Goal: Task Accomplishment & Management: Complete application form

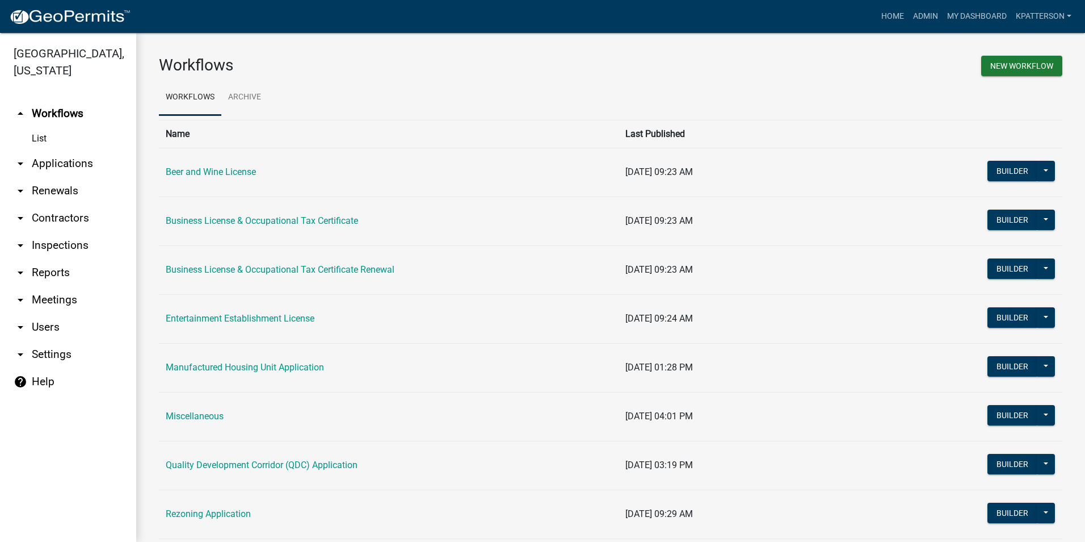
click at [56, 150] on link "arrow_drop_down Applications" at bounding box center [68, 163] width 136 height 27
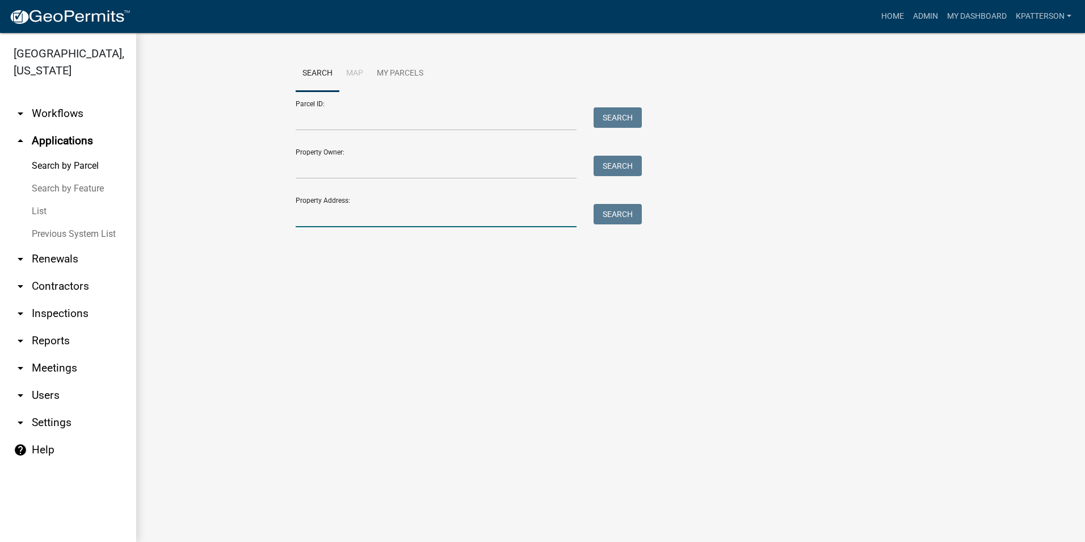
click at [366, 223] on input "Property Address:" at bounding box center [436, 215] width 281 height 23
click at [877, 23] on link "Home" at bounding box center [893, 17] width 32 height 22
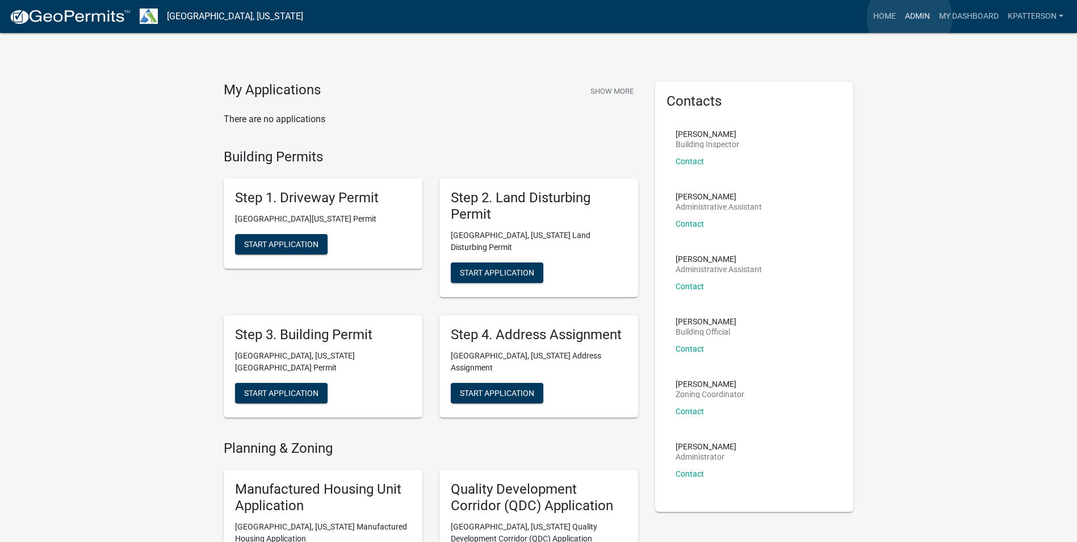
click at [909, 18] on link "Admin" at bounding box center [917, 17] width 34 height 22
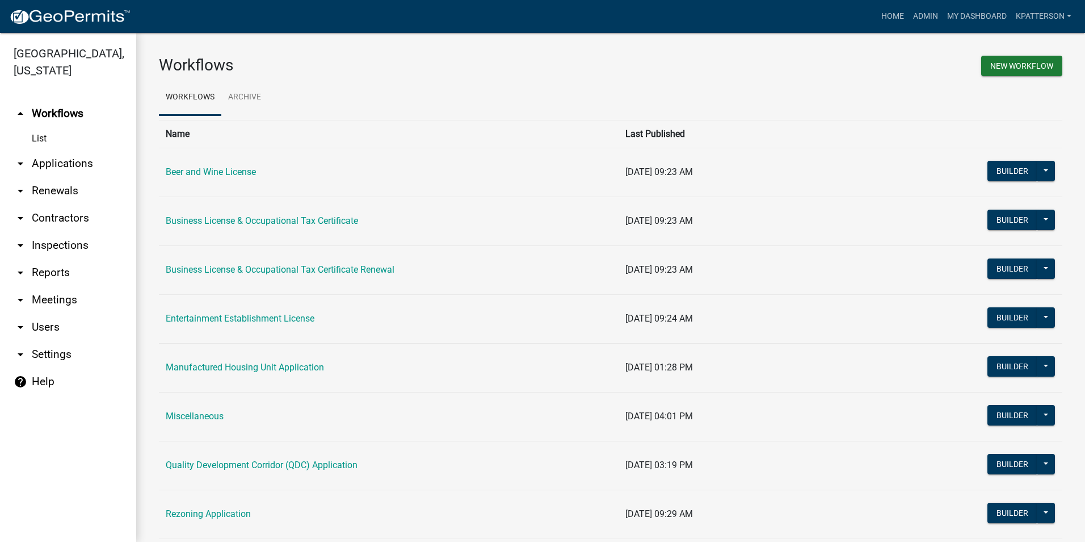
drag, startPoint x: 59, startPoint y: 150, endPoint x: 59, endPoint y: 142, distance: 7.4
click at [59, 150] on link "arrow_drop_down Applications" at bounding box center [68, 163] width 136 height 27
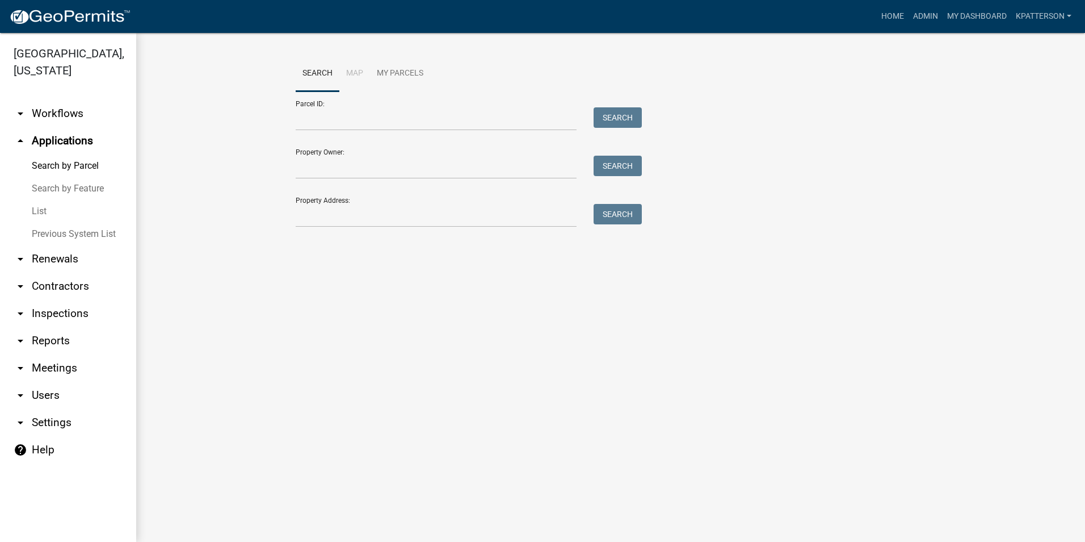
click at [73, 245] on link "arrow_drop_down Renewals" at bounding box center [68, 258] width 136 height 27
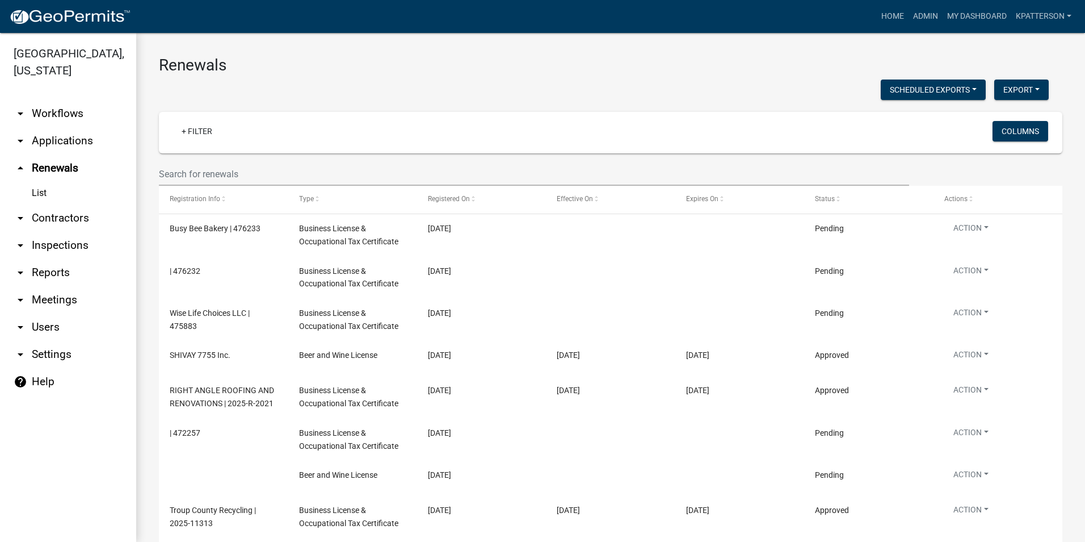
click at [64, 100] on link "arrow_drop_down Workflows" at bounding box center [68, 113] width 136 height 27
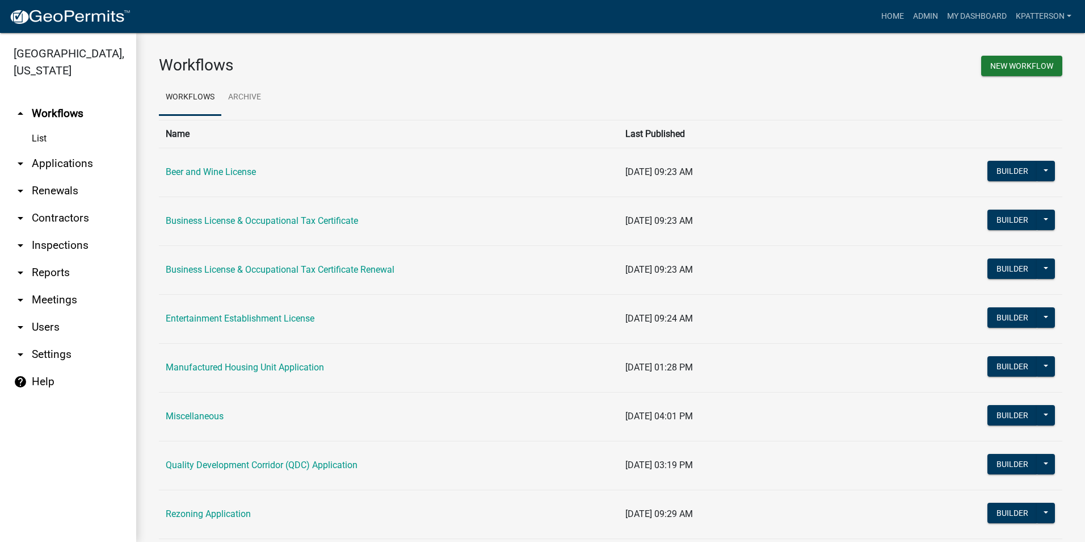
click at [62, 150] on link "arrow_drop_down Applications" at bounding box center [68, 163] width 136 height 27
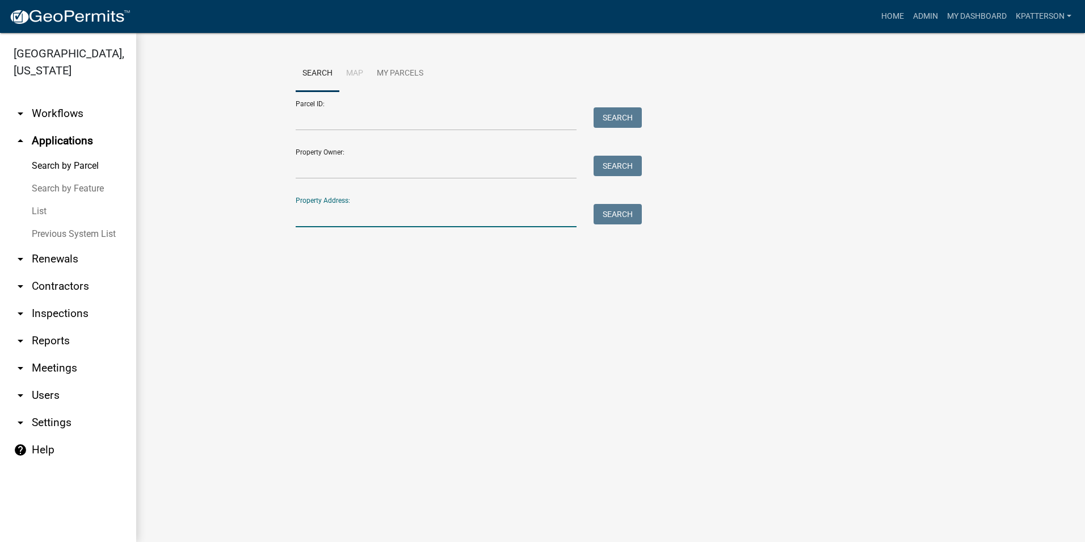
drag, startPoint x: 301, startPoint y: 221, endPoint x: 304, endPoint y: 216, distance: 6.3
click at [301, 221] on input "Property Address:" at bounding box center [436, 215] width 281 height 23
type input "796 glass bridge"
click at [613, 214] on button "Search" at bounding box center [618, 214] width 48 height 20
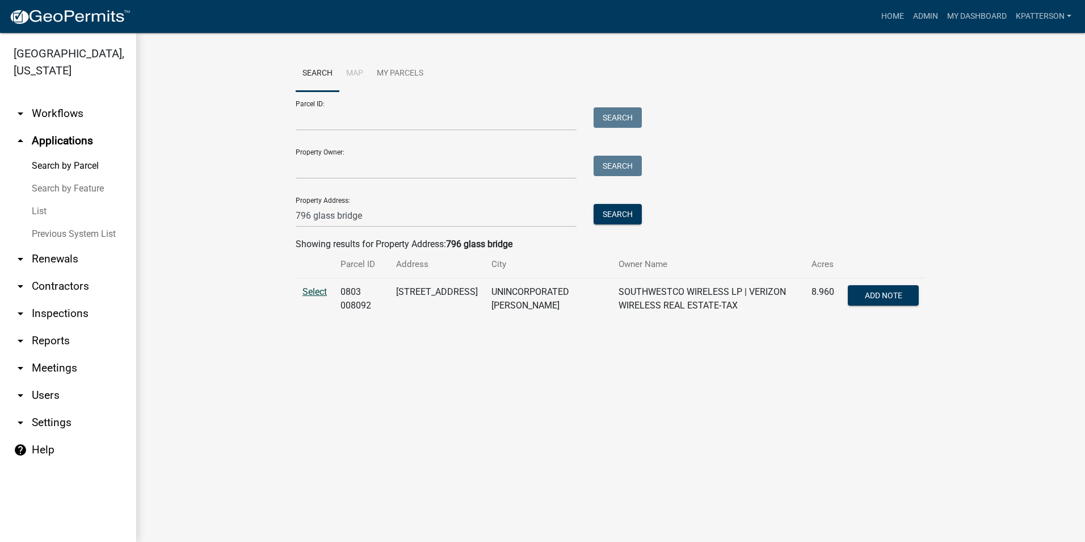
click at [314, 293] on span "Select" at bounding box center [315, 291] width 24 height 11
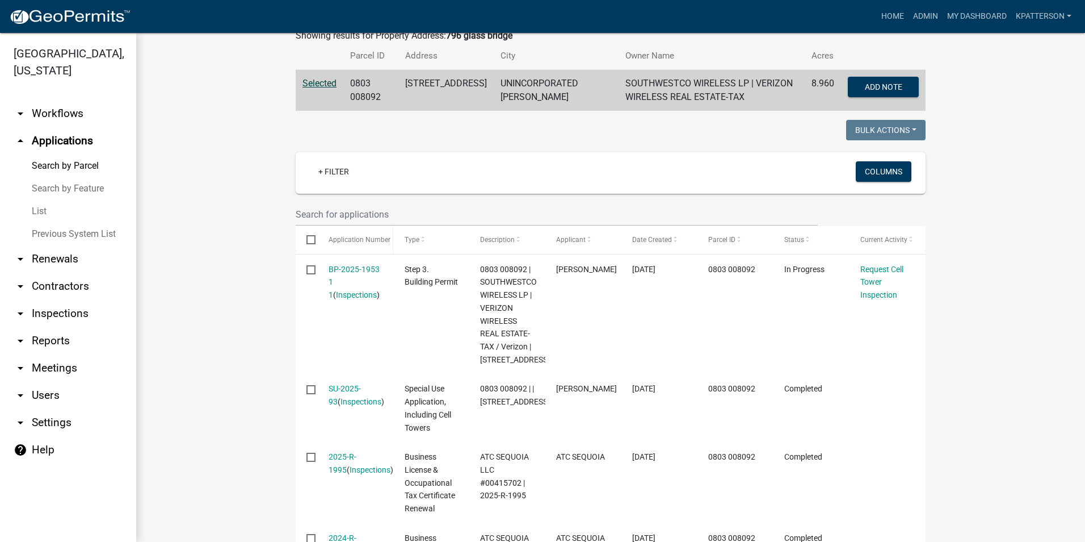
scroll to position [227, 0]
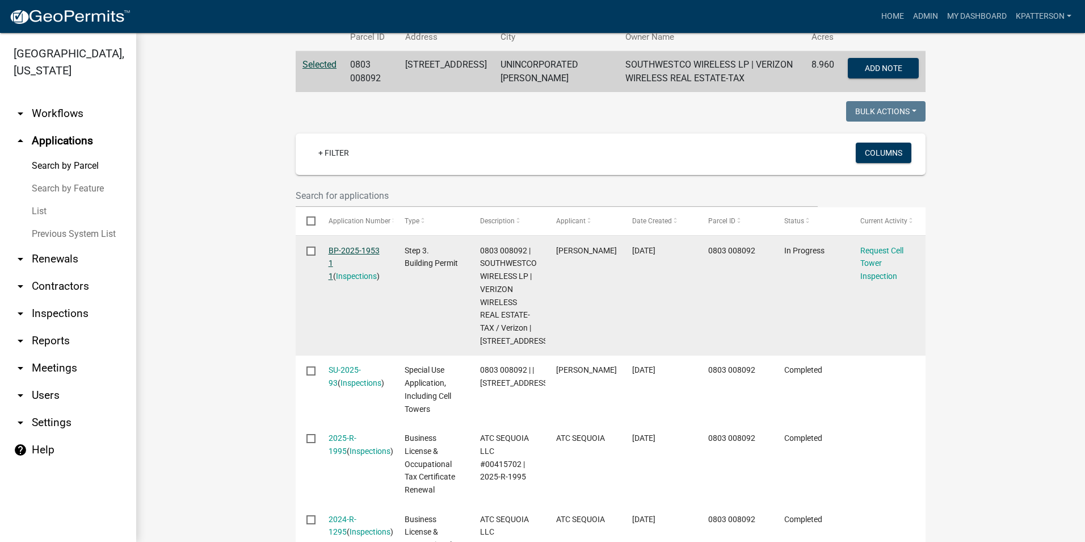
click at [346, 253] on link "BP-2025-1953 1 1" at bounding box center [354, 263] width 51 height 35
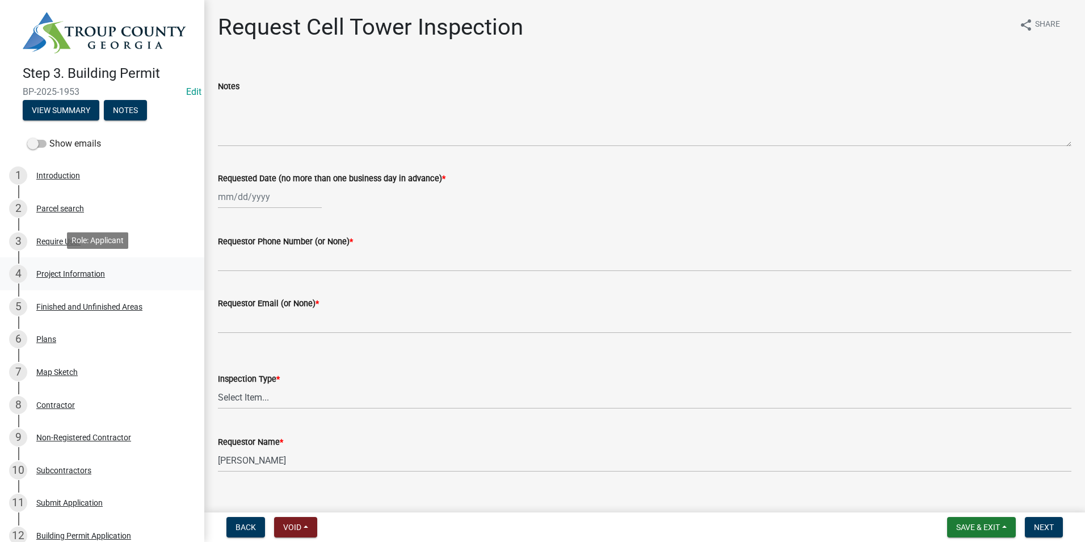
click at [87, 270] on div "Project Information" at bounding box center [70, 274] width 69 height 8
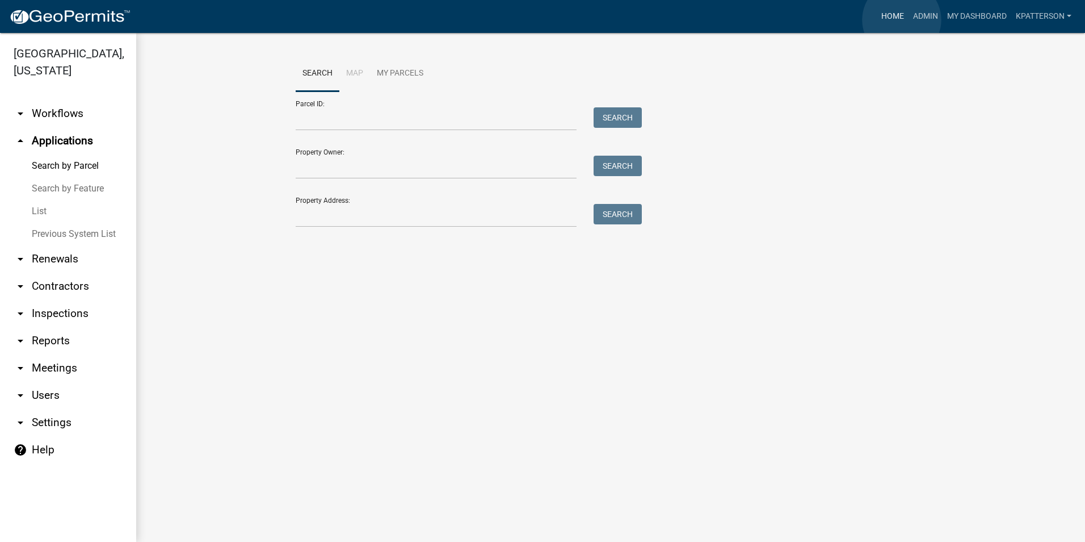
click at [901, 20] on link "Home" at bounding box center [893, 17] width 32 height 22
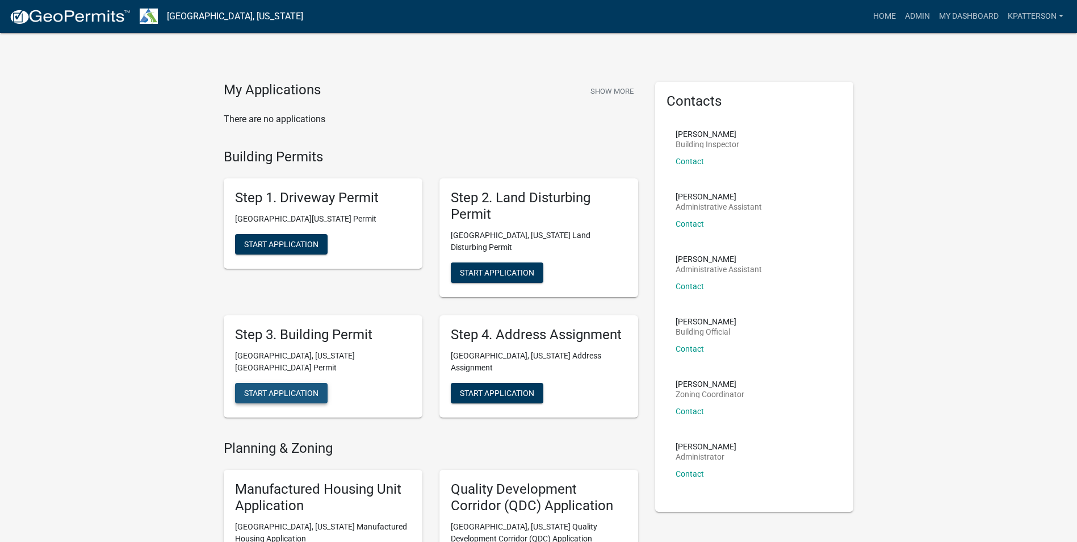
click at [292, 388] on span "Start Application" at bounding box center [281, 392] width 74 height 9
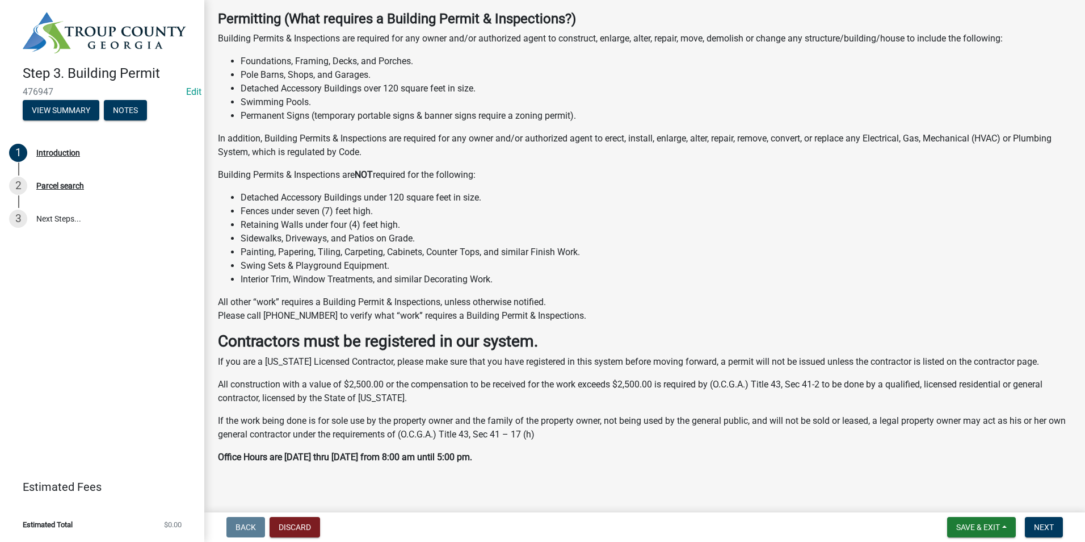
scroll to position [173, 0]
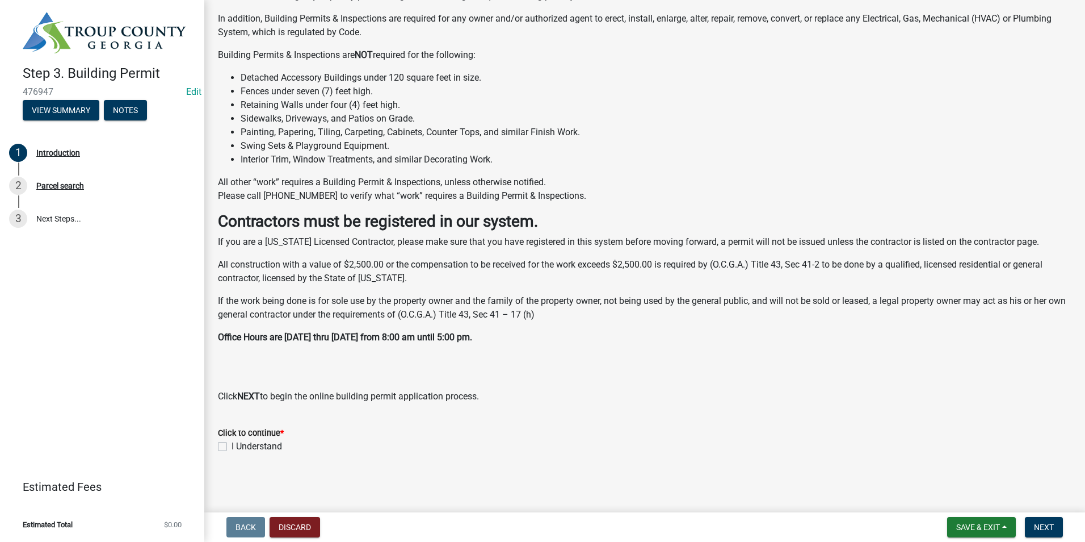
click at [232, 447] on label "I Understand" at bounding box center [257, 446] width 51 height 14
click at [232, 447] on input "I Understand" at bounding box center [235, 442] width 7 height 7
checkbox input "true"
click at [1057, 531] on button "Next" at bounding box center [1044, 527] width 38 height 20
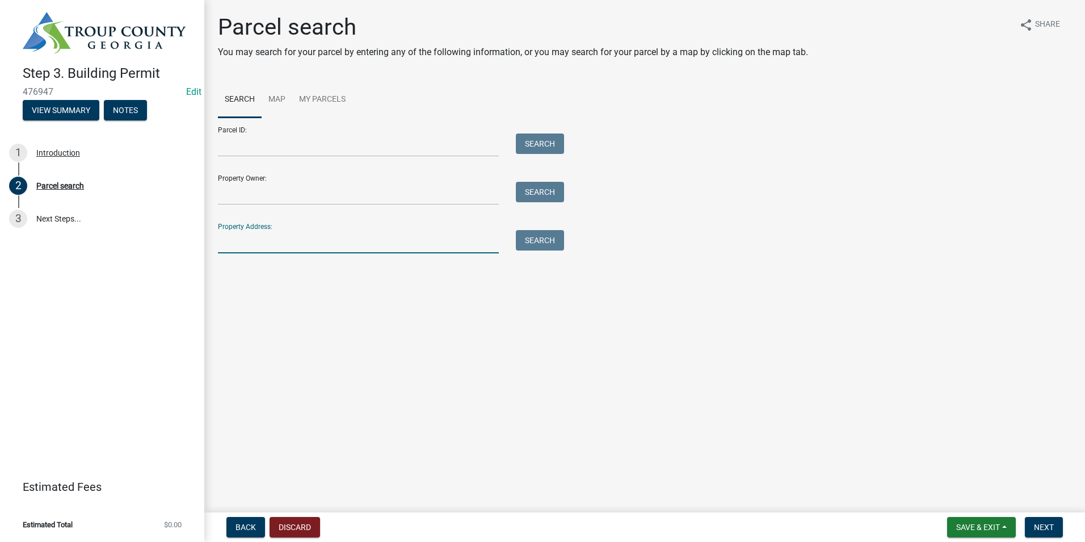
click at [289, 236] on input "Property Address:" at bounding box center [358, 241] width 281 height 23
type input "554 old chipley"
click at [544, 236] on button "Search" at bounding box center [540, 240] width 48 height 20
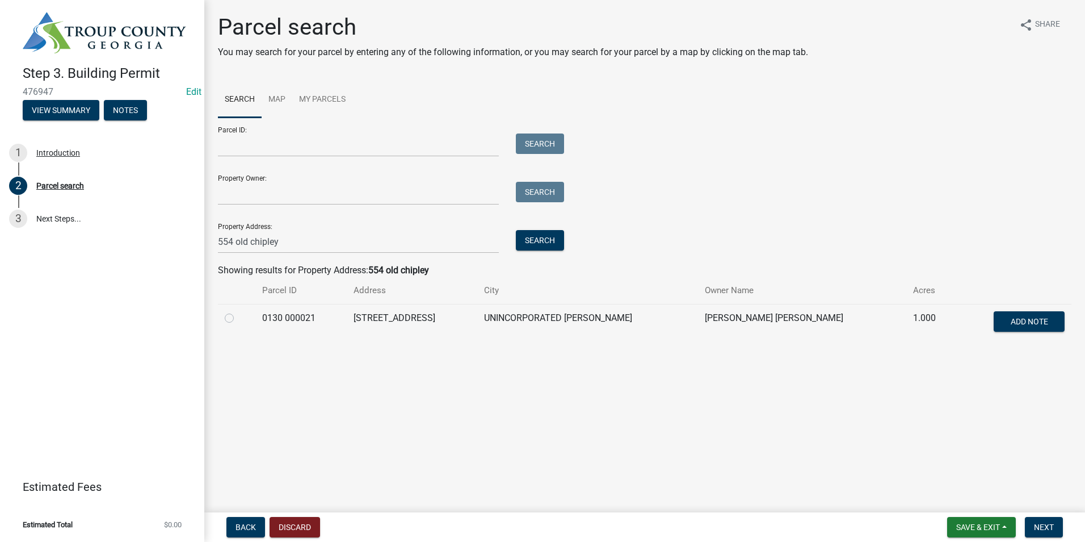
click at [238, 311] on label at bounding box center [238, 311] width 0 height 0
click at [238, 317] on 000021 "radio" at bounding box center [241, 314] width 7 height 7
radio 000021 "true"
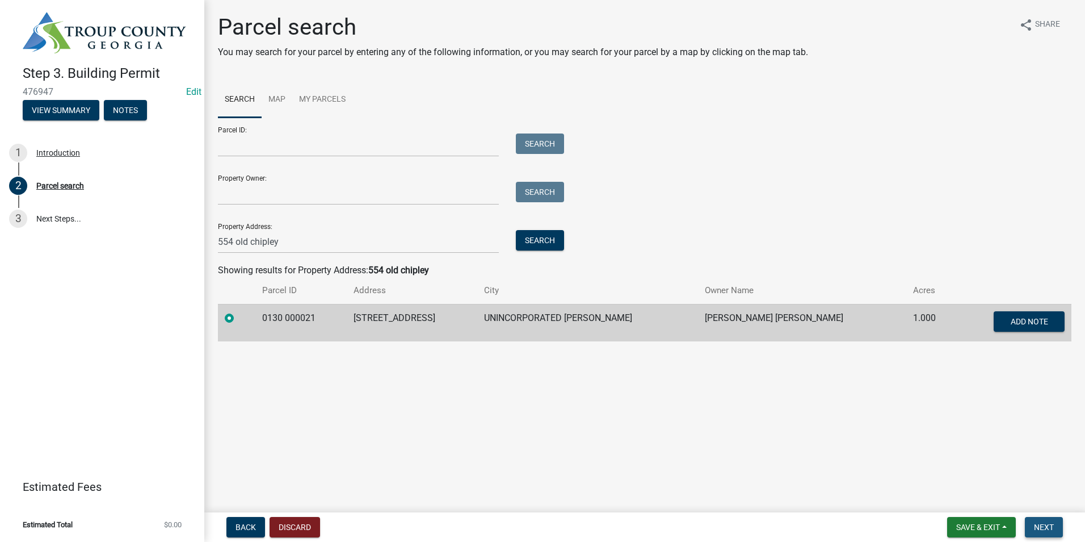
click at [1041, 524] on span "Next" at bounding box center [1044, 526] width 20 height 9
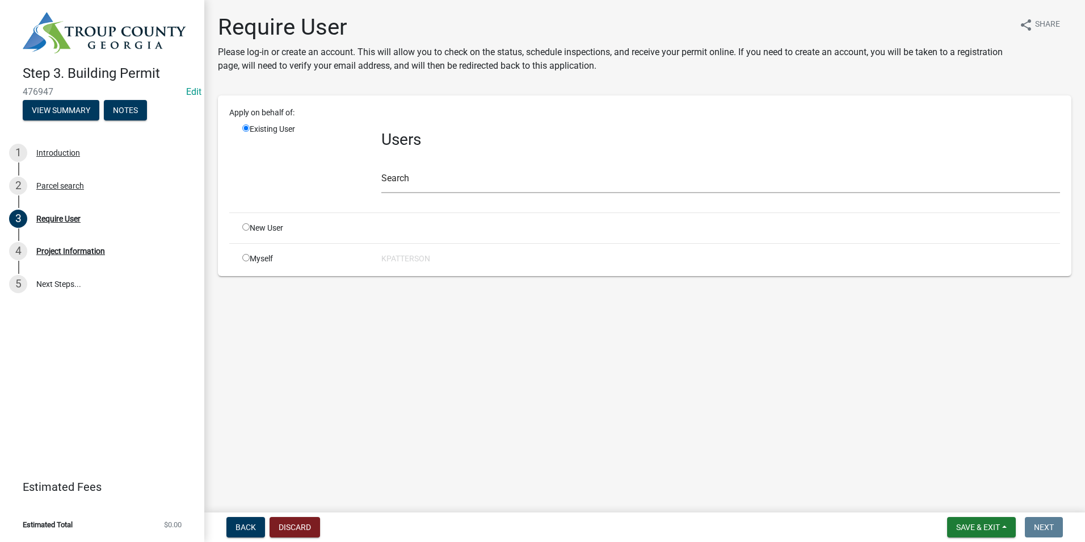
click at [244, 226] on input "radio" at bounding box center [245, 226] width 7 height 7
radio input "true"
radio input "false"
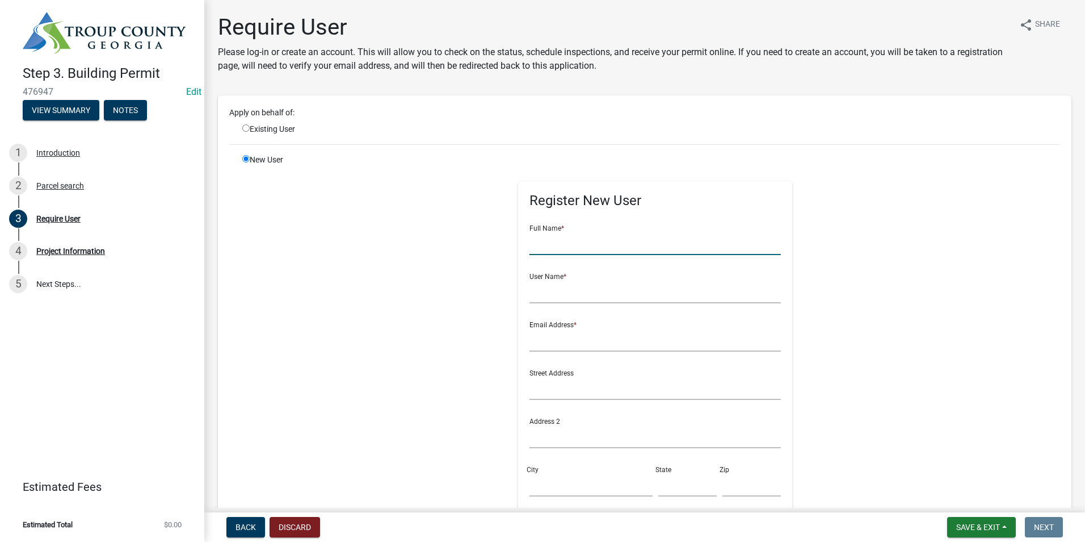
click at [552, 246] on input "text" at bounding box center [655, 243] width 251 height 23
type input "[PERSON_NAME]"
click at [559, 304] on form "Full Name * [PERSON_NAME] User Name * Email Address * Street Address Address 2 …" at bounding box center [655, 410] width 251 height 389
click at [545, 299] on input "text" at bounding box center [655, 291] width 251 height 23
type input "jsumrell"
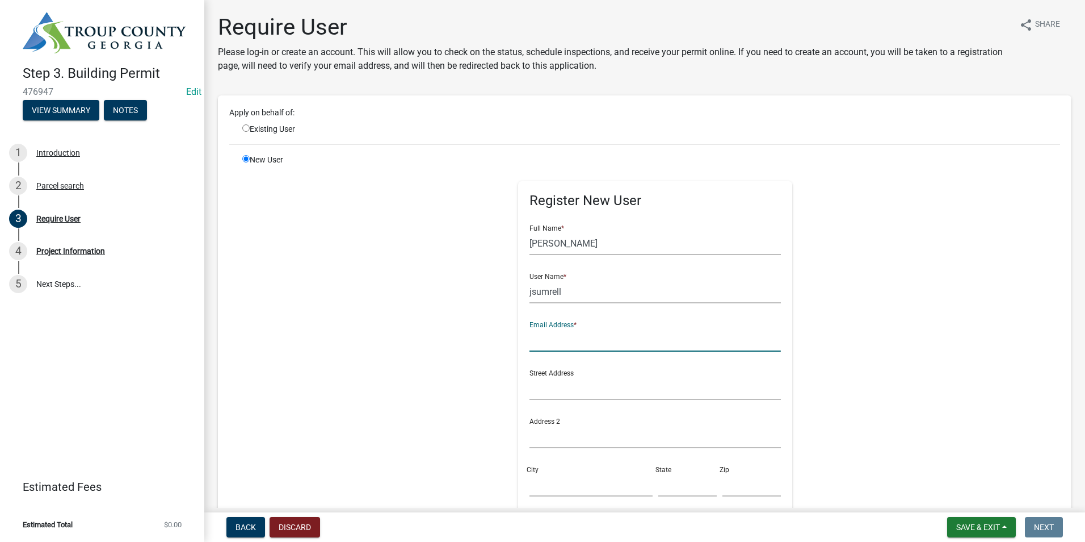
click at [561, 344] on input "text" at bounding box center [655, 339] width 251 height 23
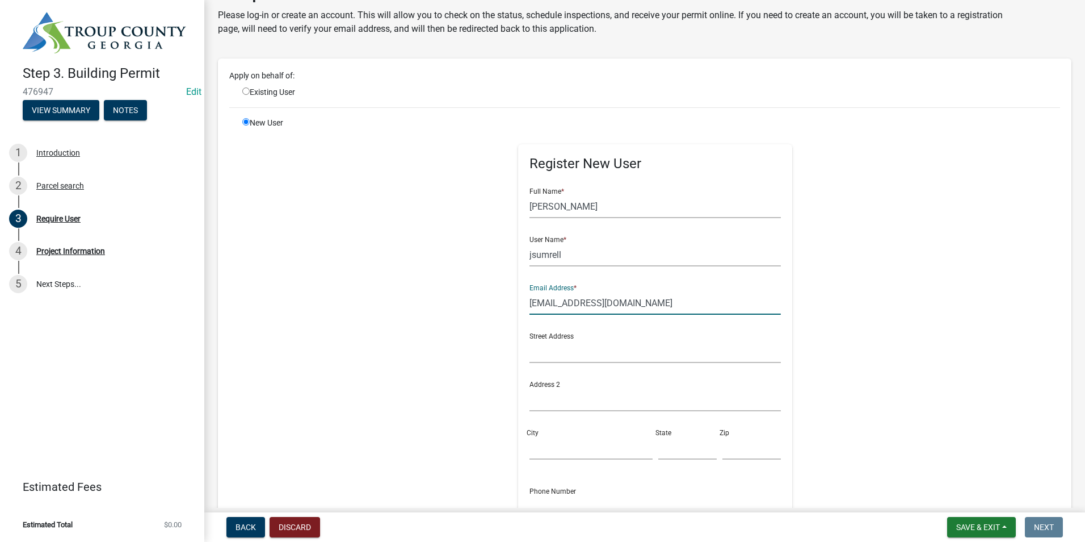
scroll to position [57, 0]
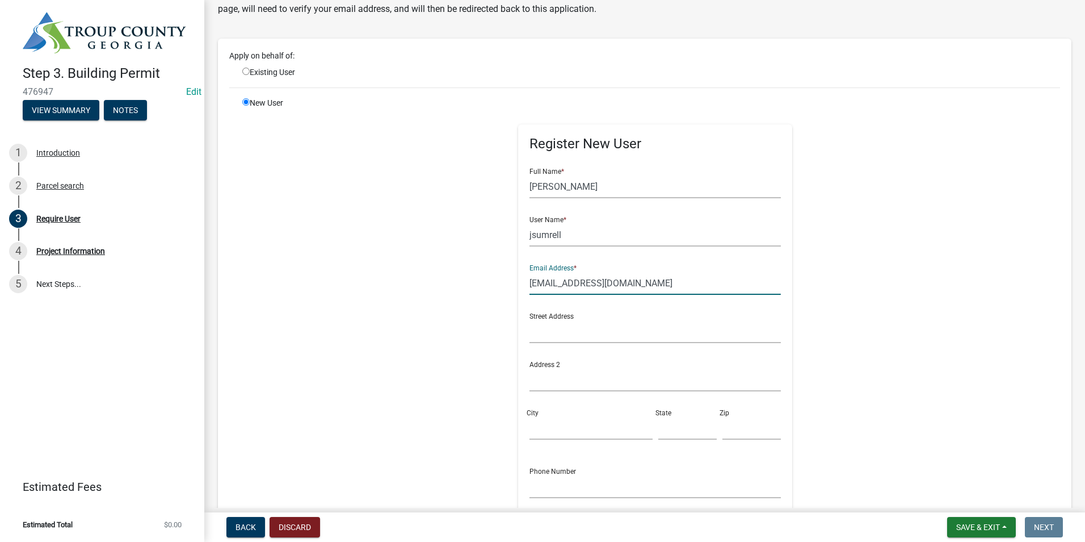
type input "[EMAIL_ADDRESS][DOMAIN_NAME]"
click at [551, 331] on input "text" at bounding box center [655, 331] width 251 height 23
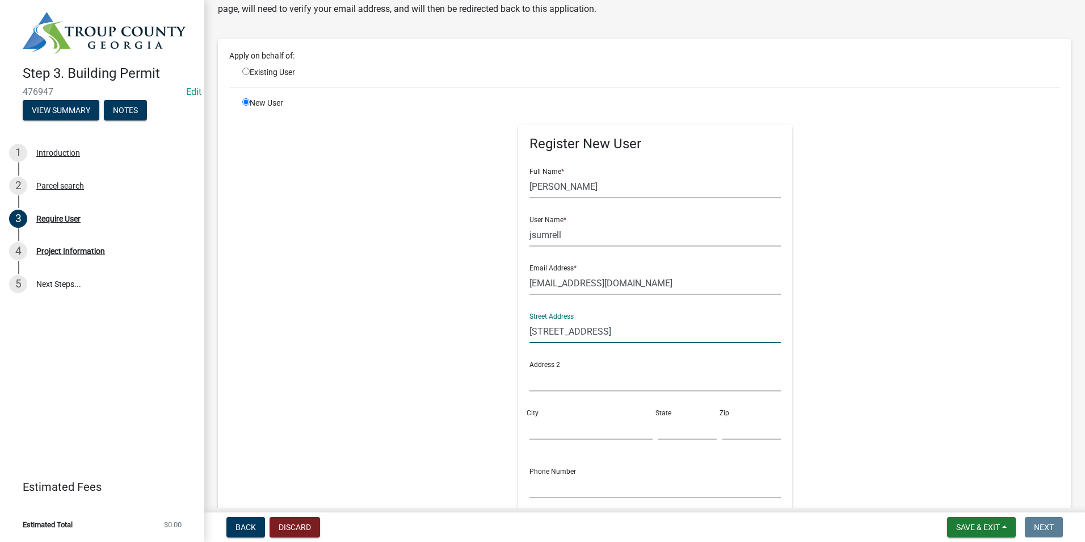
type input "[STREET_ADDRESS]"
type input "Pine Mountain"
type input "GA"
type input "31822"
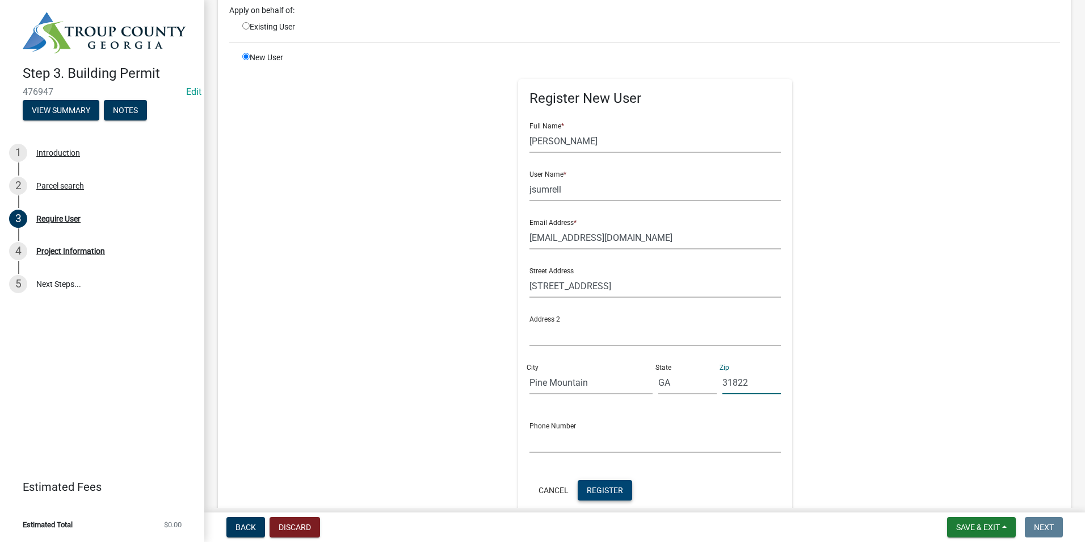
scroll to position [170, 0]
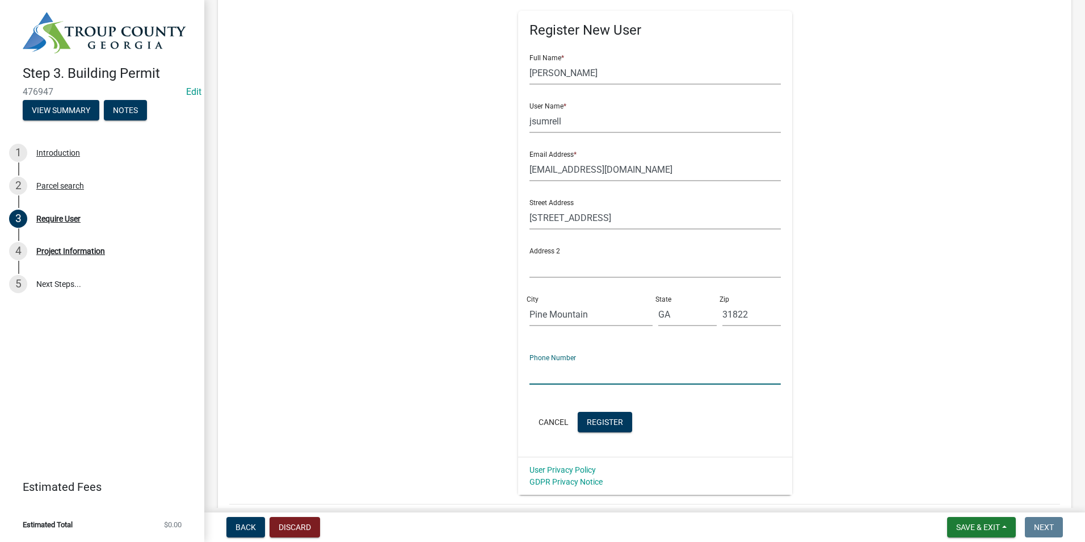
click at [573, 366] on input "text" at bounding box center [655, 372] width 251 height 23
type input "[PHONE_NUMBER]"
click at [600, 417] on span "Register" at bounding box center [605, 421] width 36 height 9
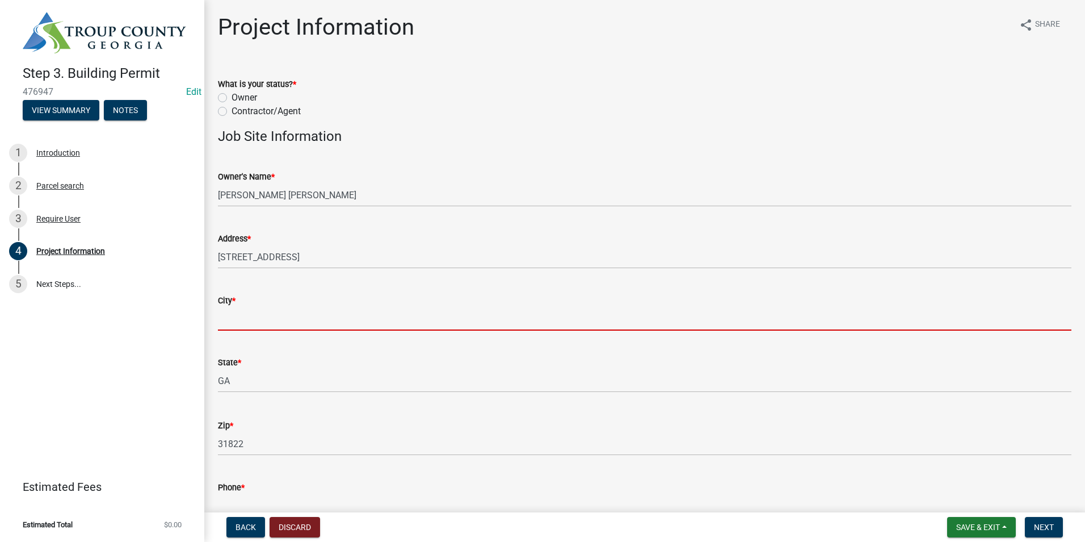
click at [318, 307] on input "City *" at bounding box center [645, 318] width 854 height 23
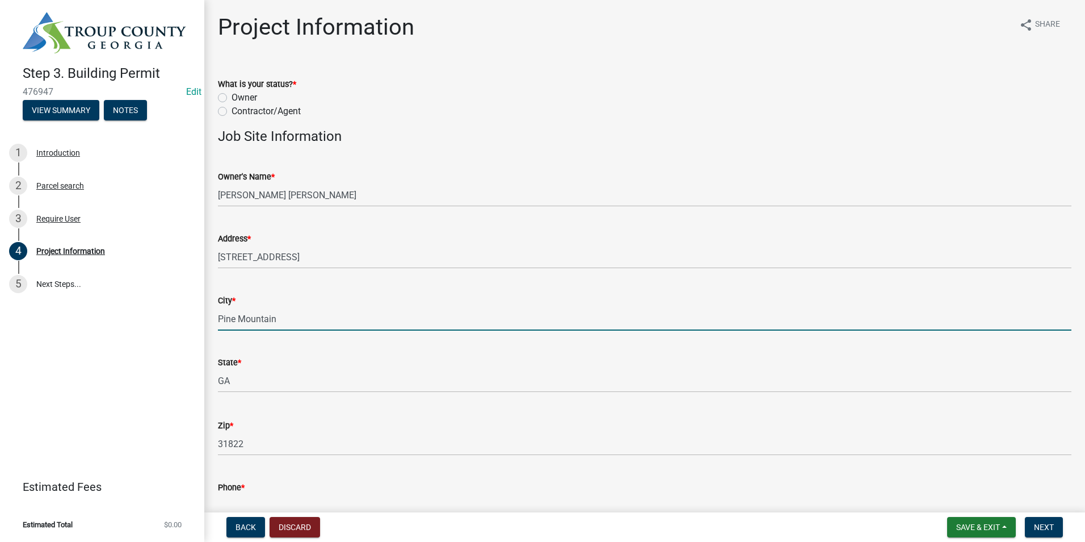
type input "Pine Mountain"
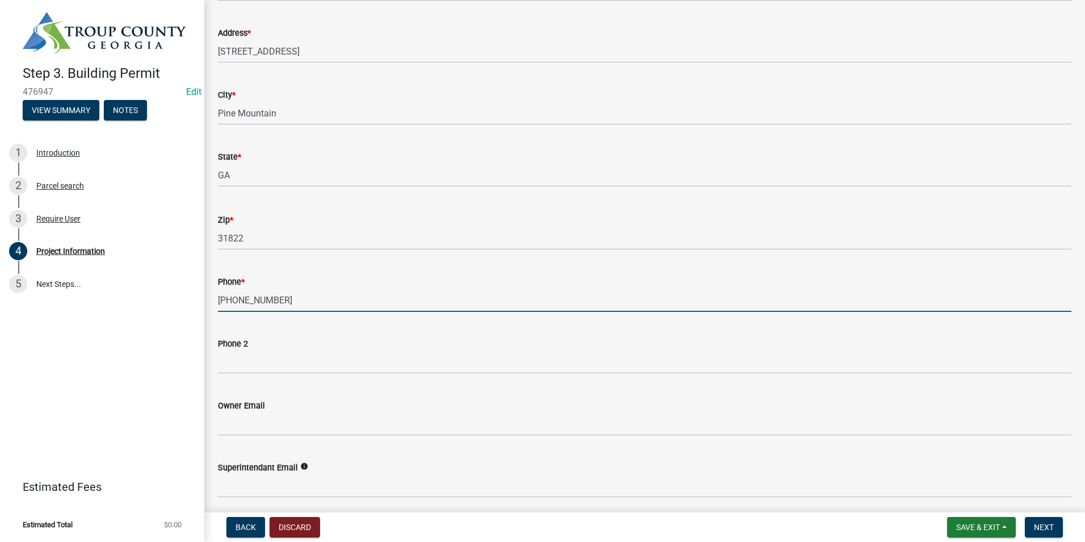
scroll to position [227, 0]
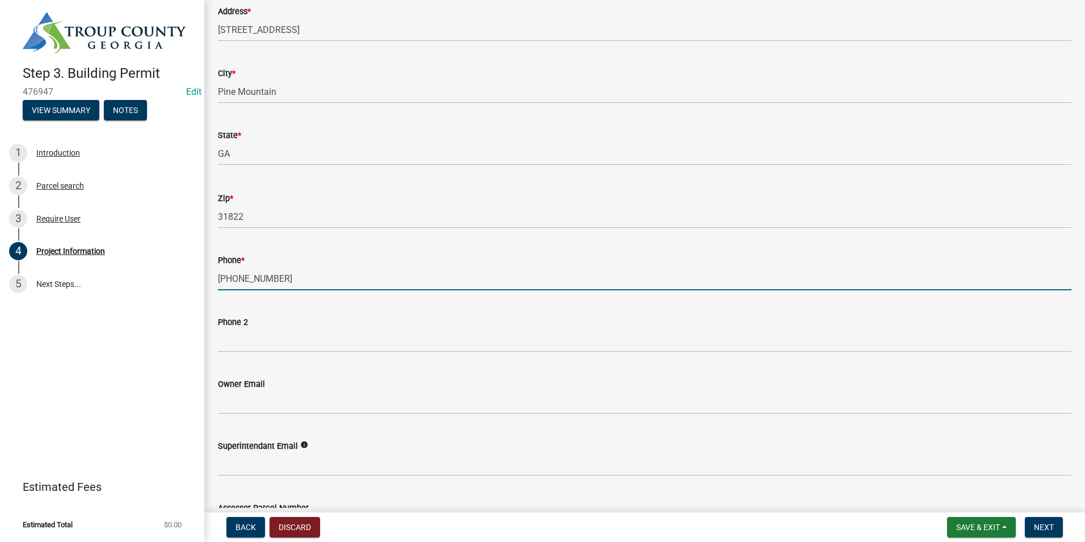
type input "[PHONE_NUMBER]"
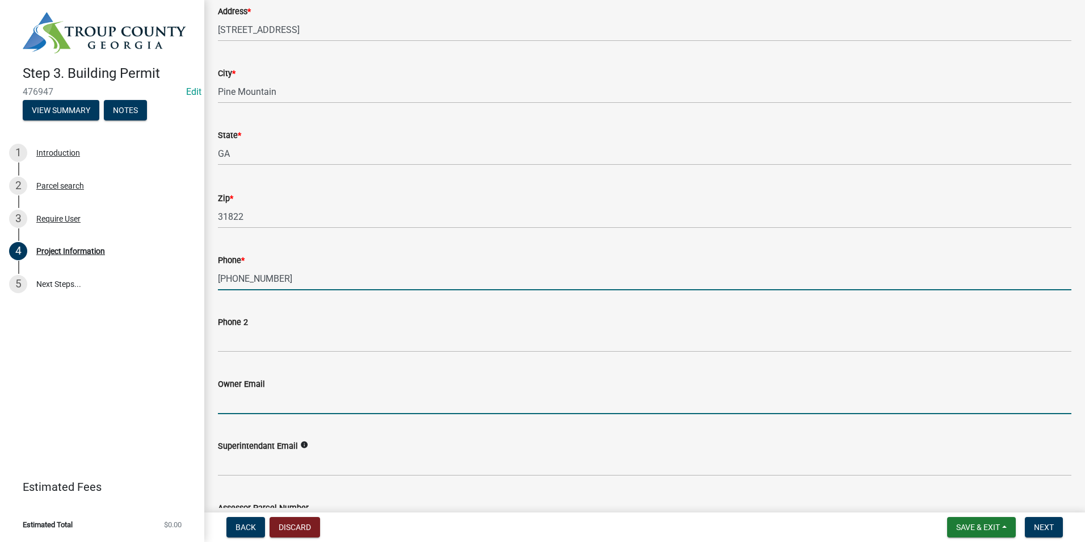
click at [254, 404] on input "Owner Email" at bounding box center [645, 402] width 854 height 23
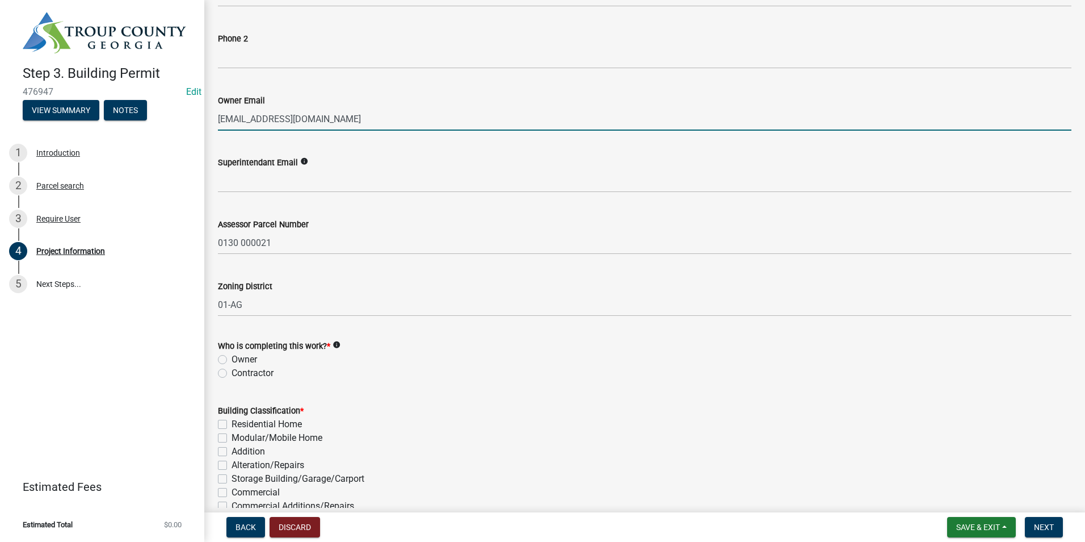
scroll to position [511, 0]
type input "[EMAIL_ADDRESS][DOMAIN_NAME]"
click at [232, 358] on label "Owner" at bounding box center [245, 359] width 26 height 14
click at [232, 358] on input "Owner" at bounding box center [235, 355] width 7 height 7
radio input "true"
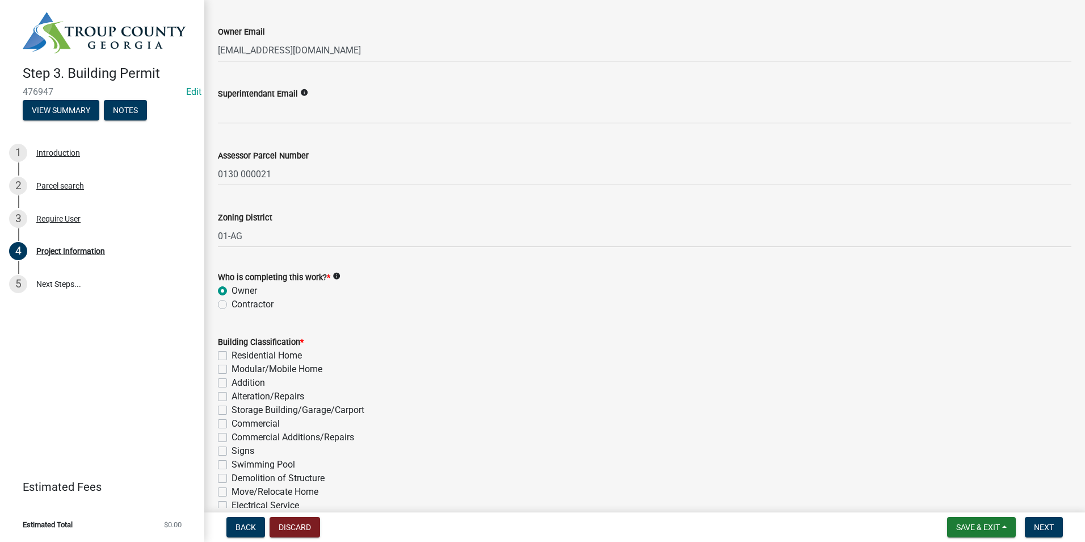
scroll to position [681, 0]
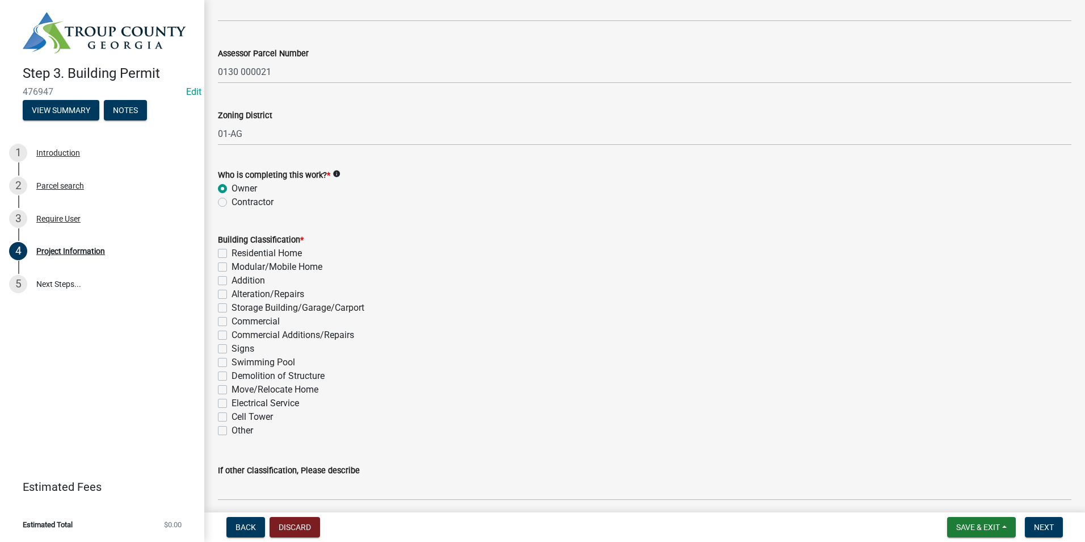
click at [232, 401] on label "Electrical Service" at bounding box center [266, 403] width 68 height 14
click at [232, 401] on input "Electrical Service" at bounding box center [235, 399] width 7 height 7
checkbox input "true"
checkbox input "false"
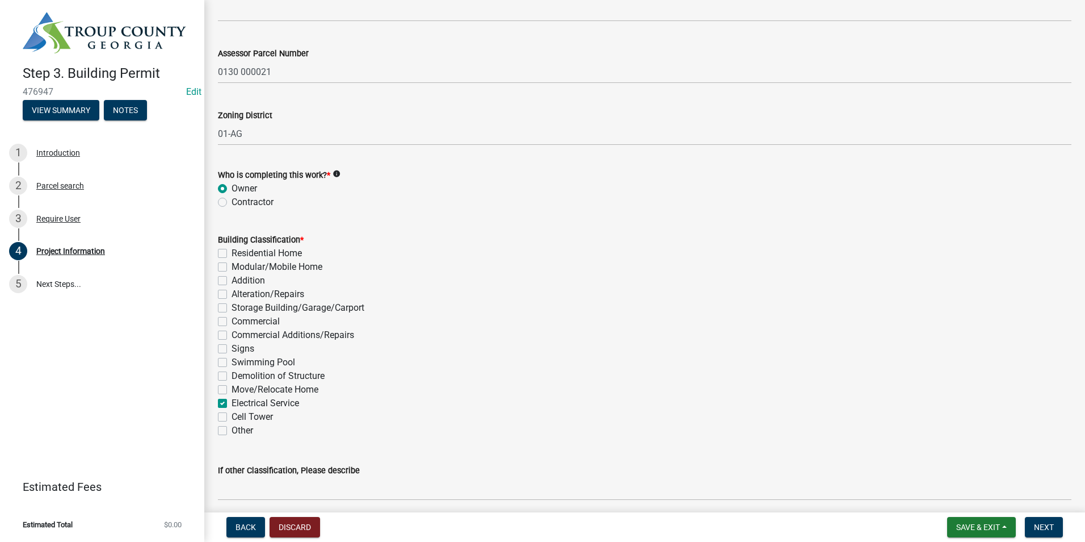
checkbox input "false"
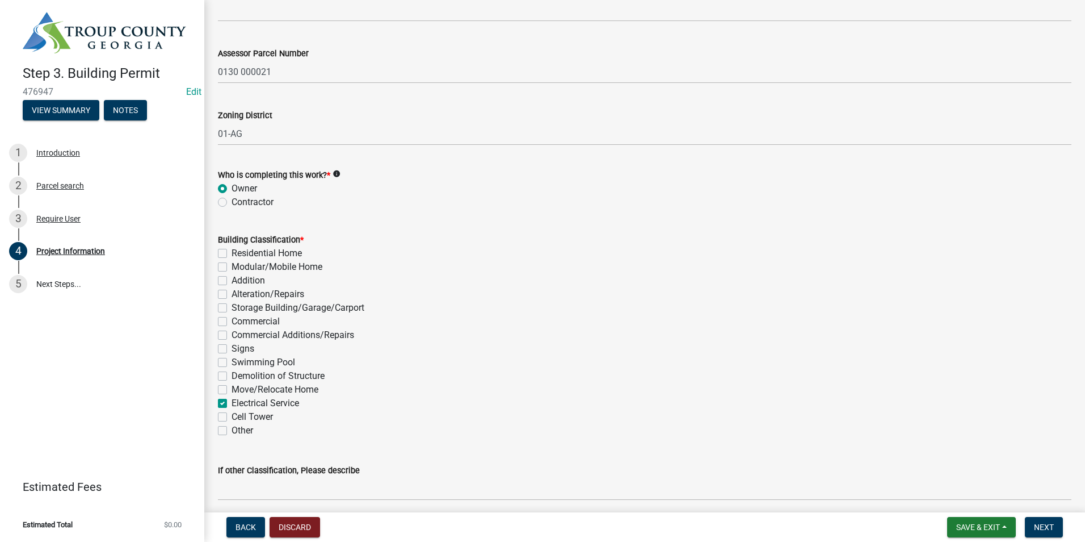
checkbox input "false"
checkbox input "true"
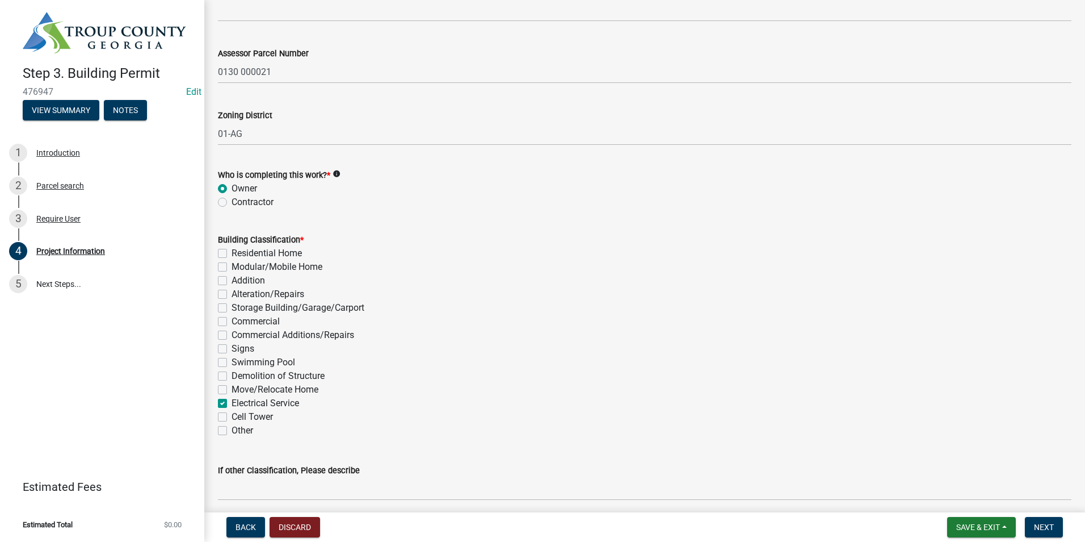
checkbox input "false"
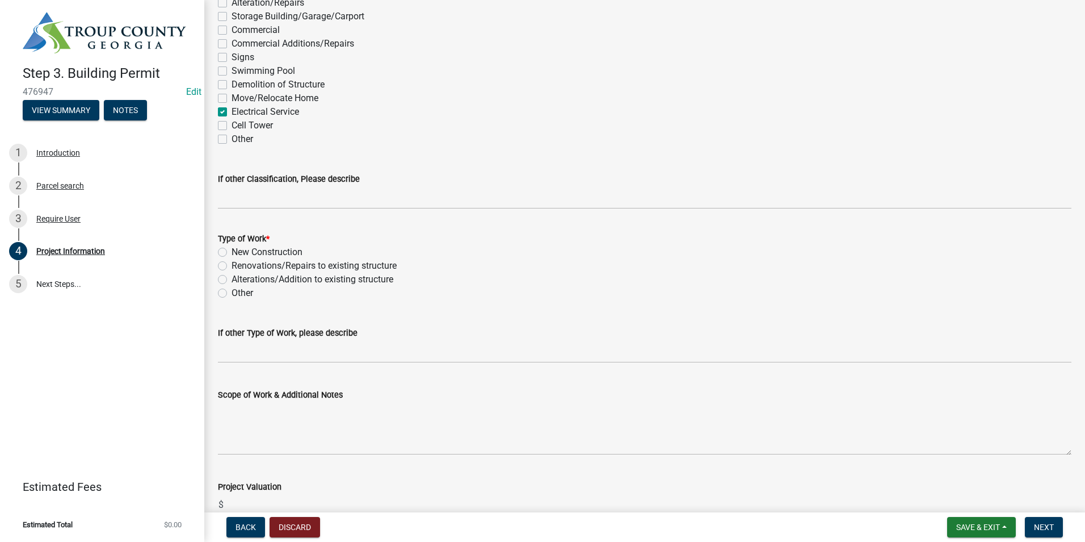
scroll to position [1036, 0]
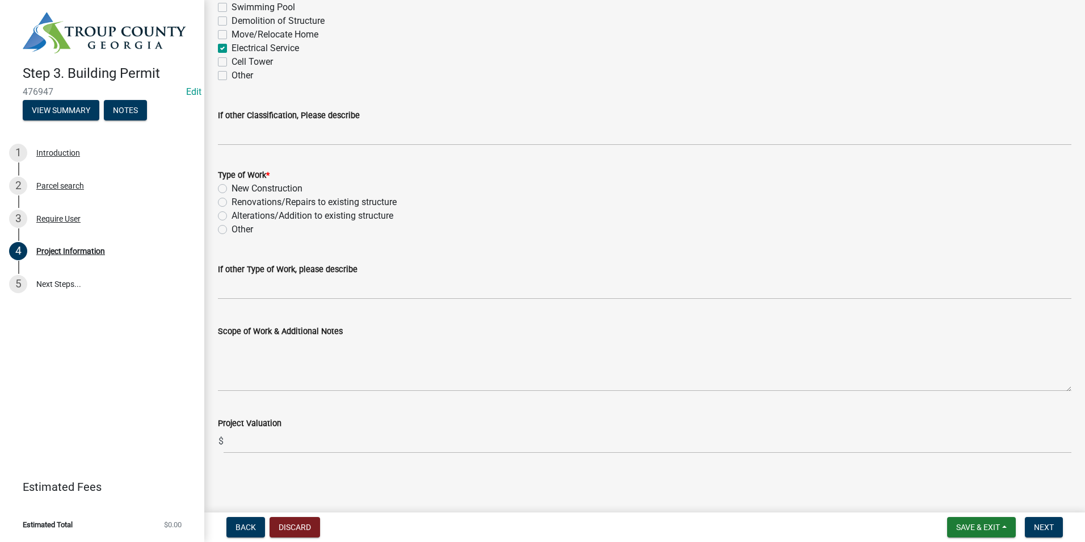
click at [232, 187] on label "New Construction" at bounding box center [267, 189] width 71 height 14
click at [232, 187] on input "New Construction" at bounding box center [235, 185] width 7 height 7
radio input "true"
click at [1049, 526] on span "Next" at bounding box center [1044, 526] width 20 height 9
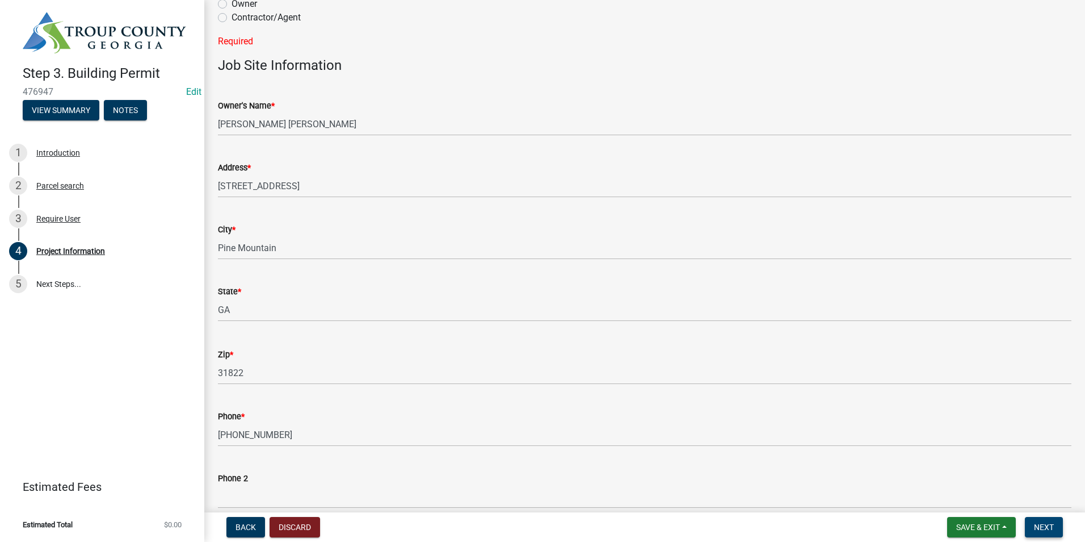
scroll to position [0, 0]
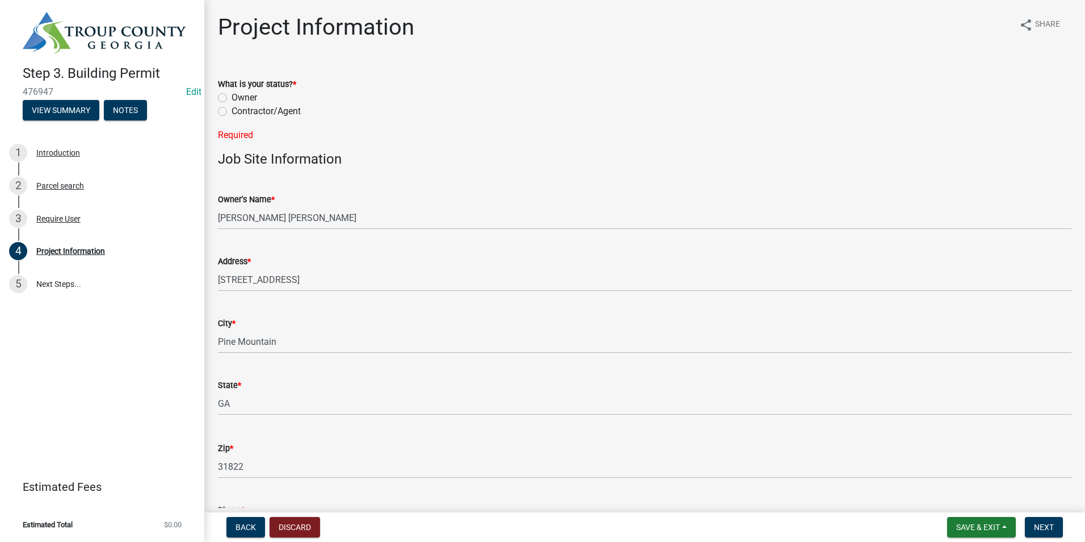
click at [232, 95] on label "Owner" at bounding box center [245, 98] width 26 height 14
click at [232, 95] on input "Owner" at bounding box center [235, 94] width 7 height 7
radio input "true"
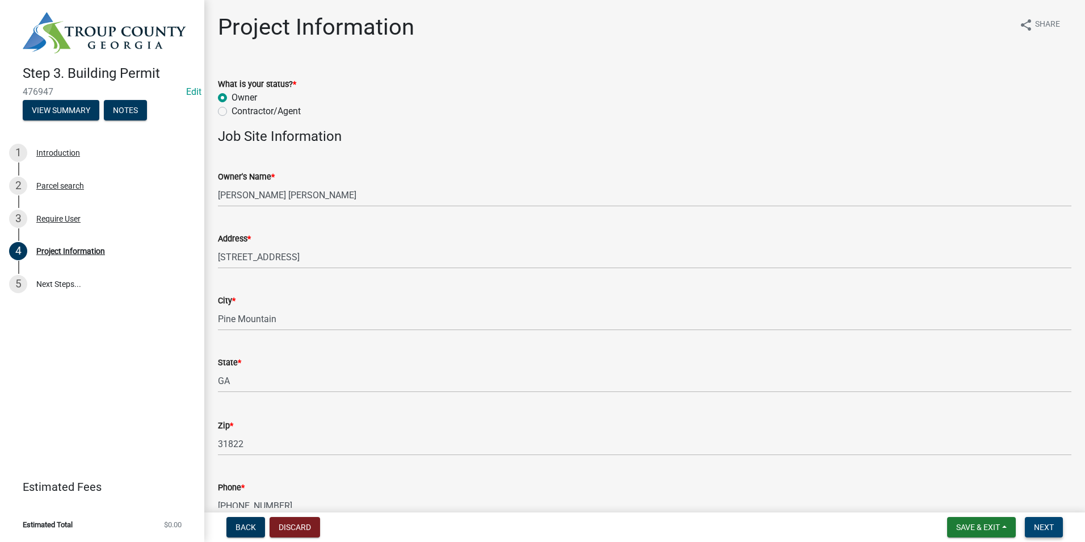
click at [1048, 528] on span "Next" at bounding box center [1044, 526] width 20 height 9
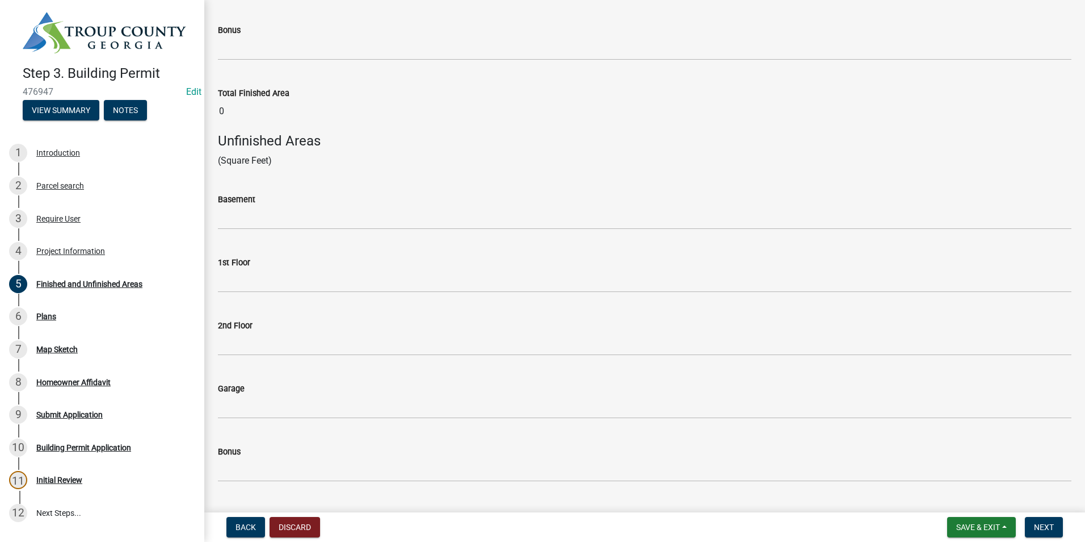
scroll to position [443, 0]
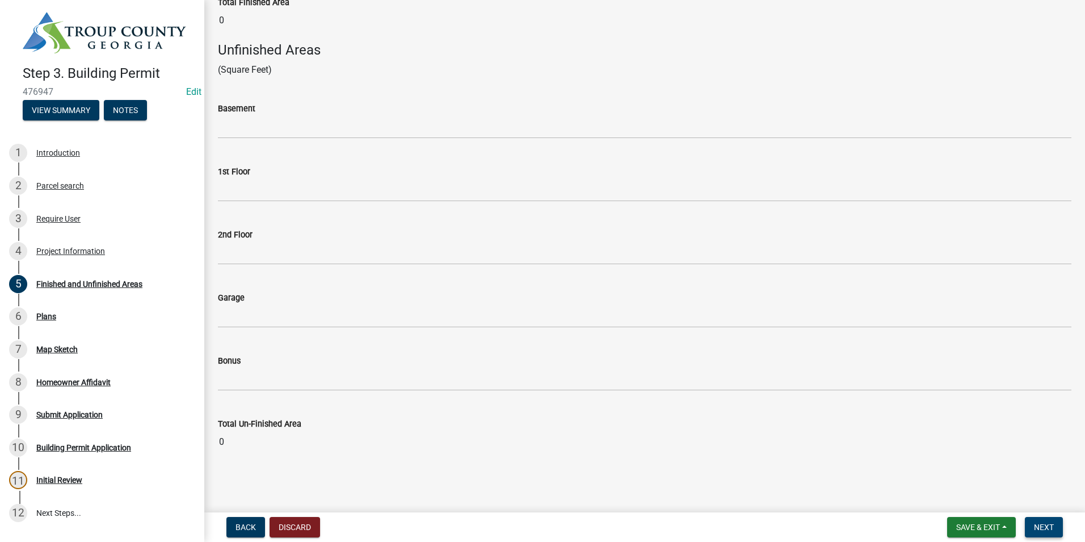
click at [1046, 527] on span "Next" at bounding box center [1044, 526] width 20 height 9
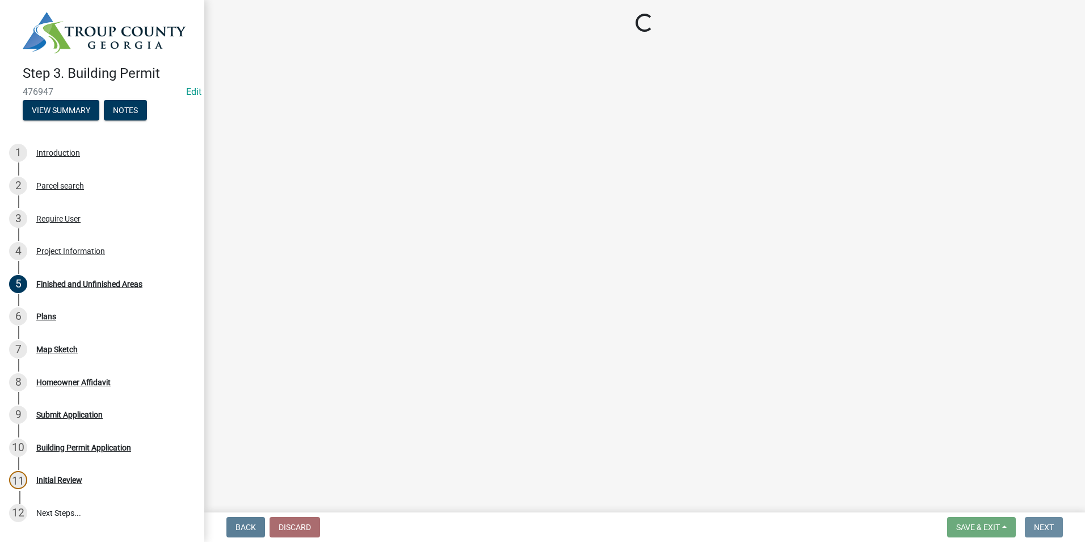
scroll to position [0, 0]
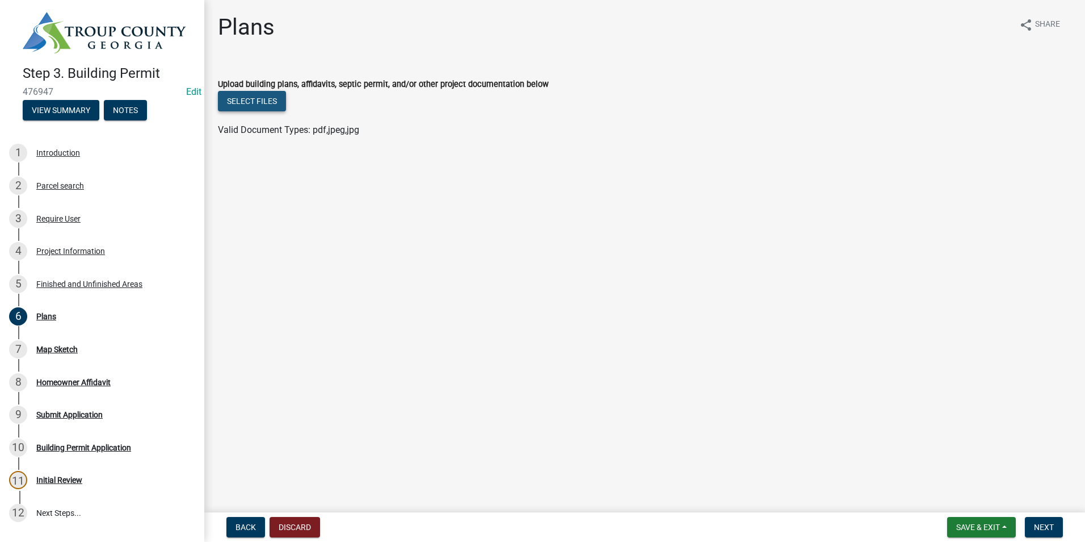
click at [263, 102] on button "Select files" at bounding box center [252, 101] width 68 height 20
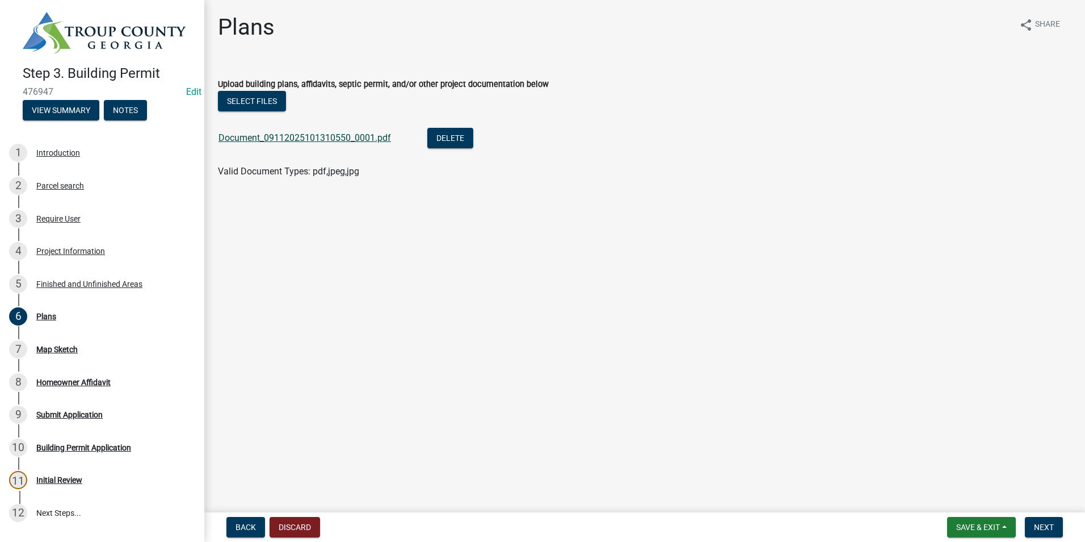
click at [281, 134] on link "Document_09112025101310550_0001.pdf" at bounding box center [305, 137] width 173 height 11
click at [1049, 535] on button "Next" at bounding box center [1044, 527] width 38 height 20
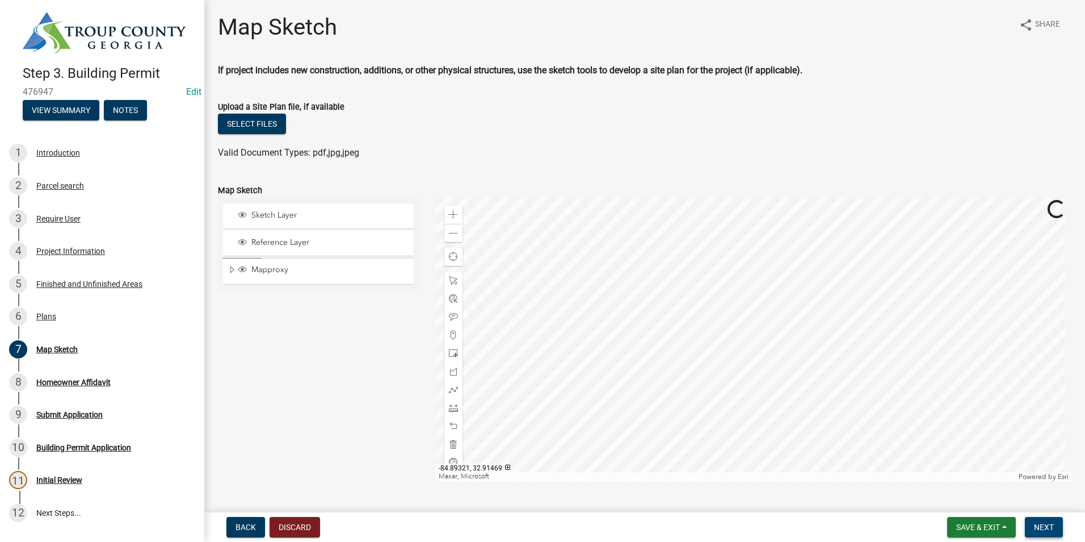
click at [1031, 527] on button "Next" at bounding box center [1044, 527] width 38 height 20
click at [1040, 527] on span "Next" at bounding box center [1044, 526] width 20 height 9
click at [1044, 526] on span "Next" at bounding box center [1044, 526] width 20 height 9
drag, startPoint x: 1044, startPoint y: 526, endPoint x: 842, endPoint y: 115, distance: 457.2
click at [842, 115] on div "Select files" at bounding box center [645, 125] width 854 height 23
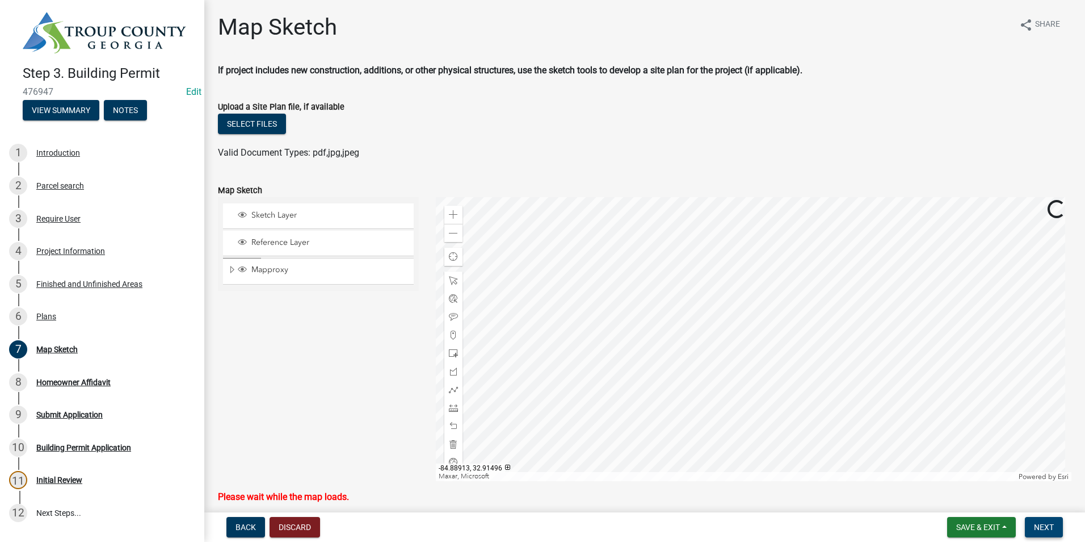
click at [1057, 523] on button "Next" at bounding box center [1044, 527] width 38 height 20
click at [1056, 528] on button "Next" at bounding box center [1044, 527] width 38 height 20
click at [1056, 529] on button "Next" at bounding box center [1044, 527] width 38 height 20
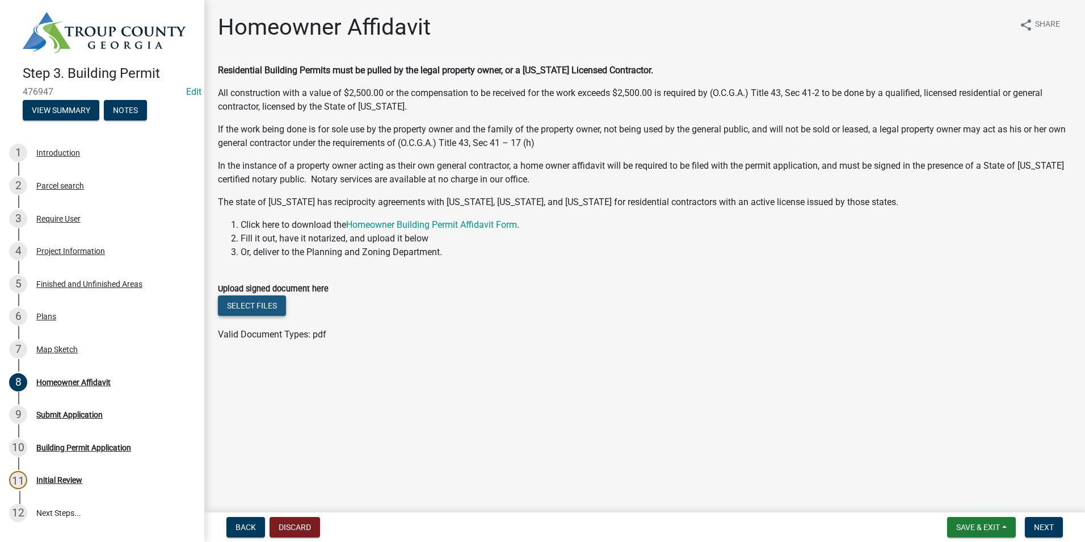
click at [244, 307] on button "Select files" at bounding box center [252, 305] width 68 height 20
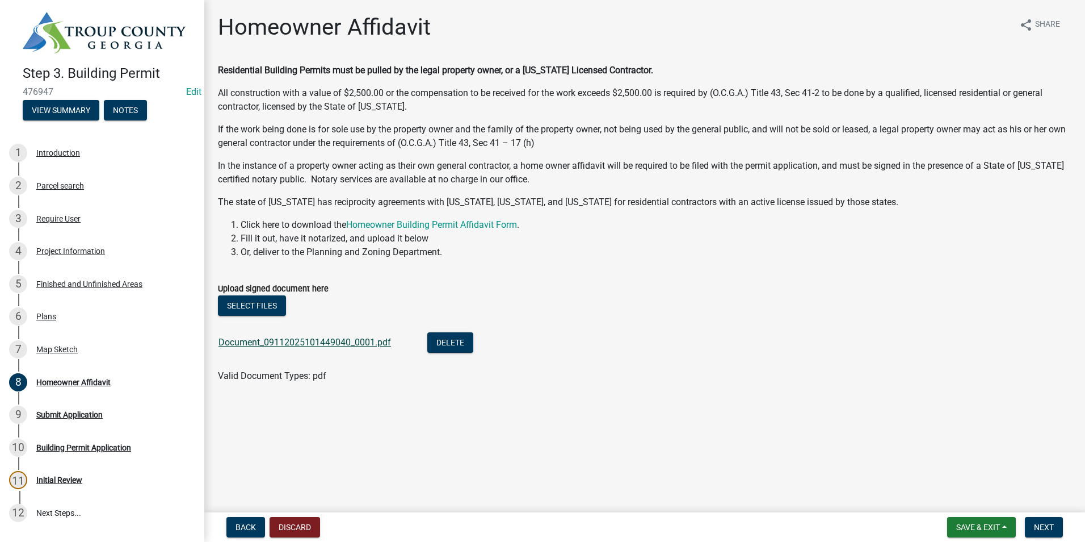
click at [309, 342] on link "Document_09112025101449040_0001.pdf" at bounding box center [305, 342] width 173 height 11
click at [1044, 525] on span "Next" at bounding box center [1044, 526] width 20 height 9
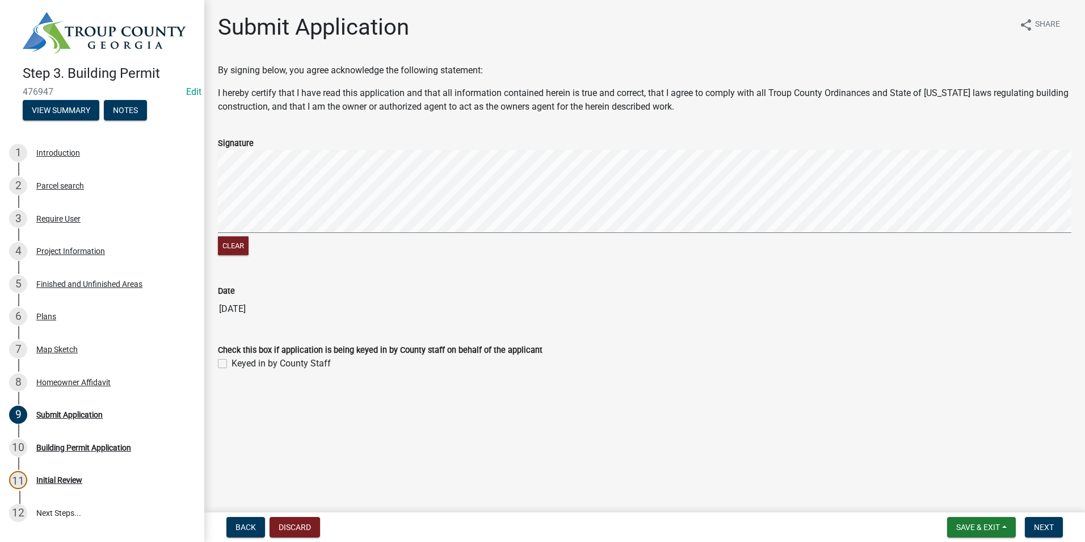
click at [232, 363] on label "Keyed in by County Staff" at bounding box center [281, 363] width 99 height 14
click at [232, 363] on input "Keyed in by County Staff" at bounding box center [235, 359] width 7 height 7
checkbox input "true"
click at [1056, 532] on button "Next" at bounding box center [1044, 527] width 38 height 20
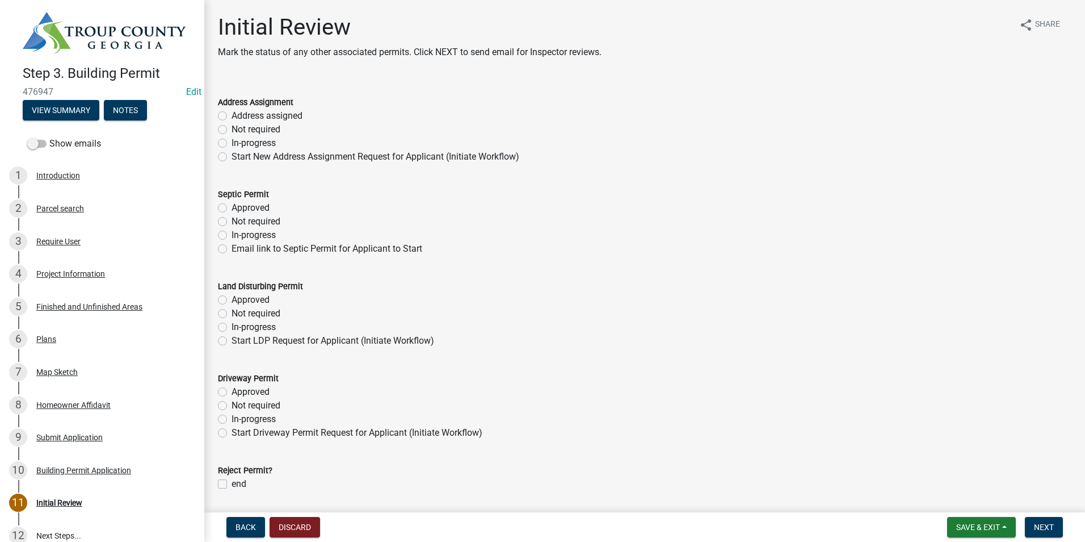
click at [232, 127] on label "Not required" at bounding box center [256, 130] width 49 height 14
click at [232, 127] on input "Not required" at bounding box center [235, 126] width 7 height 7
radio input "true"
click at [232, 221] on label "Not required" at bounding box center [256, 222] width 49 height 14
click at [232, 221] on input "Not required" at bounding box center [235, 218] width 7 height 7
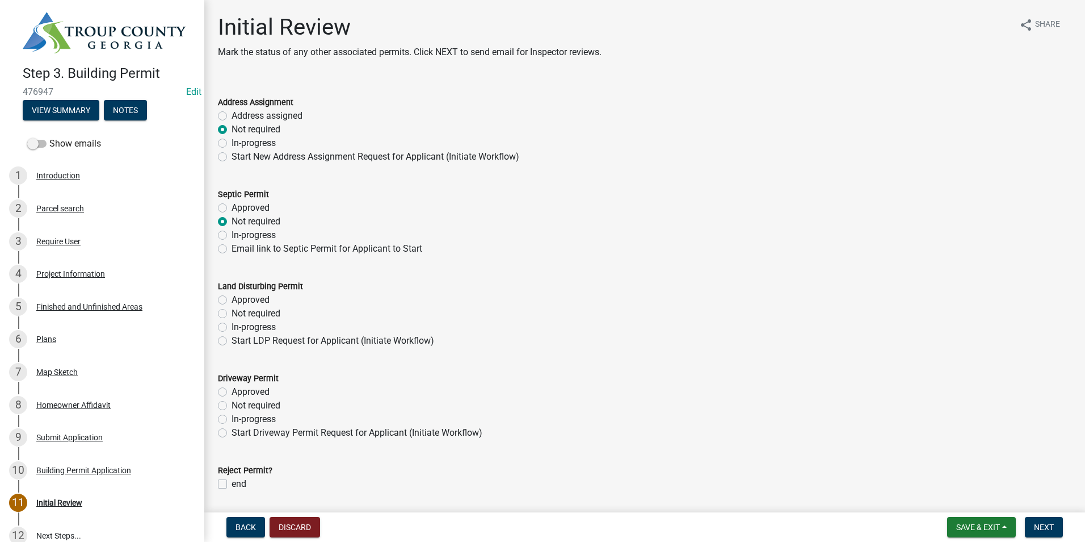
radio input "true"
click at [232, 312] on label "Not required" at bounding box center [256, 314] width 49 height 14
click at [232, 312] on input "Not required" at bounding box center [235, 310] width 7 height 7
radio input "true"
click at [232, 406] on label "Not required" at bounding box center [256, 405] width 49 height 14
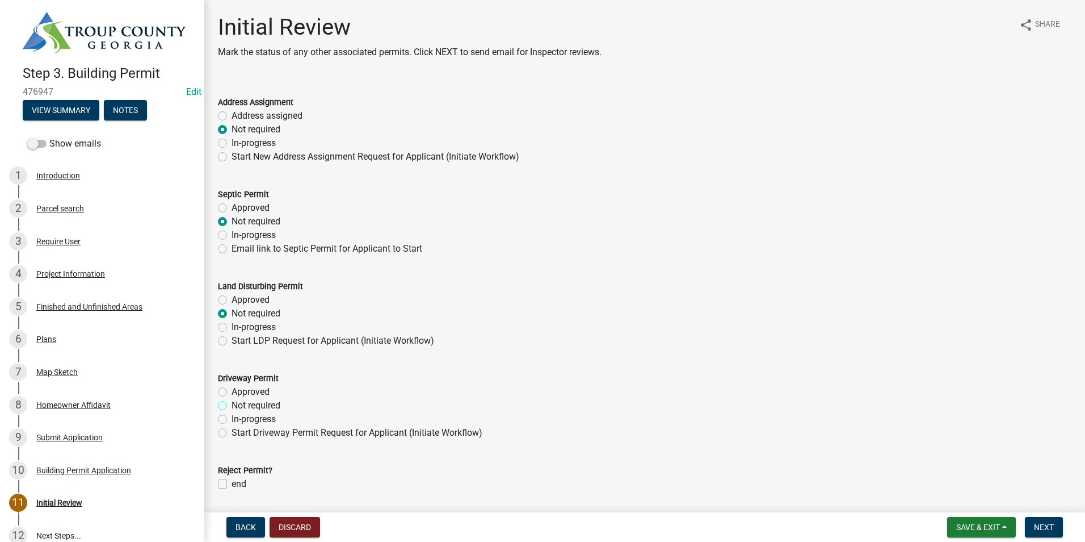
click at [232, 406] on input "Not required" at bounding box center [235, 401] width 7 height 7
radio input "true"
click at [1039, 530] on span "Next" at bounding box center [1044, 526] width 20 height 9
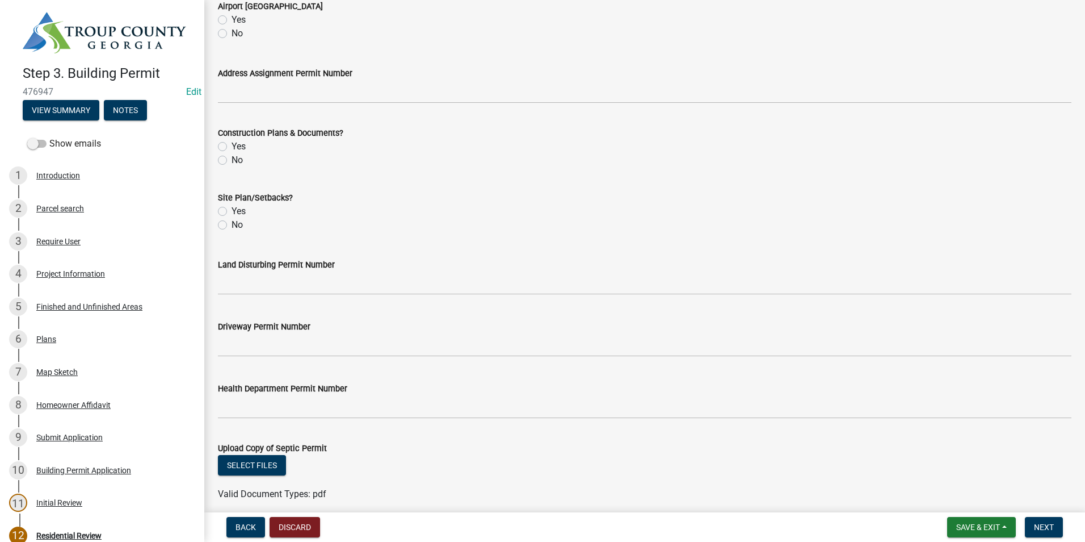
scroll to position [396, 0]
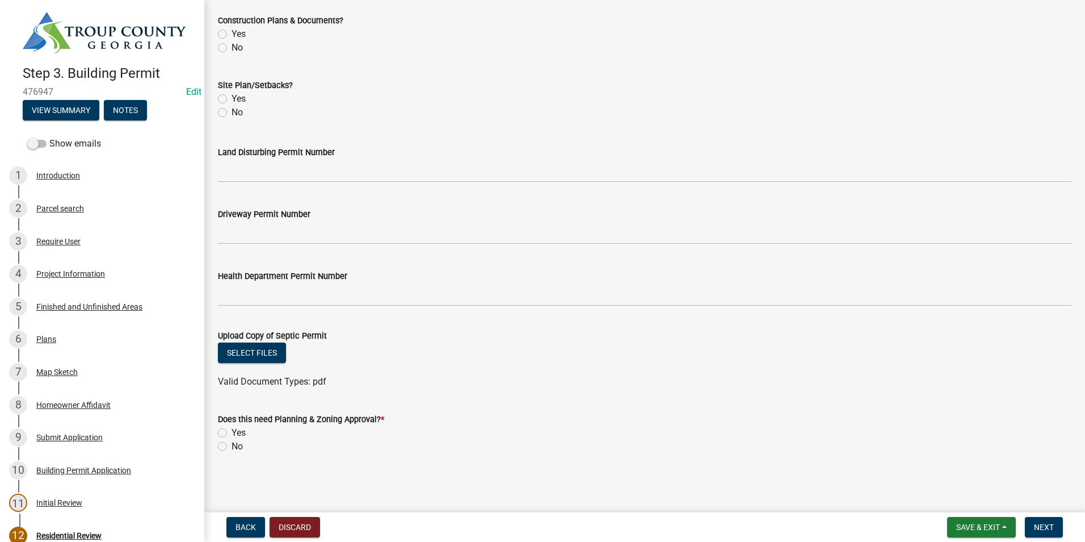
click at [232, 448] on label "No" at bounding box center [237, 446] width 11 height 14
click at [232, 447] on input "No" at bounding box center [235, 442] width 7 height 7
radio input "true"
click at [1032, 523] on button "Next" at bounding box center [1044, 527] width 38 height 20
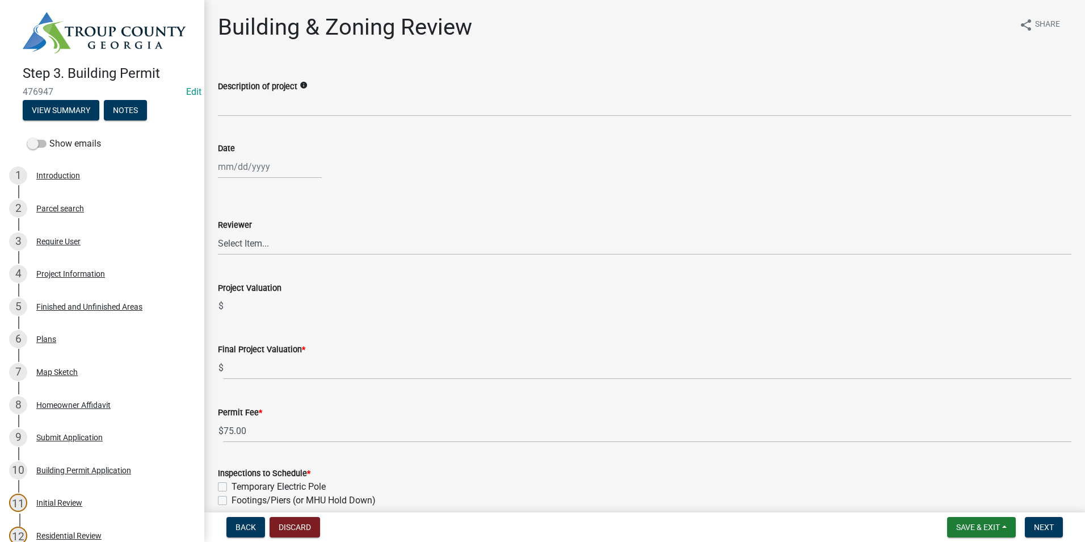
click at [282, 90] on label "Description of project" at bounding box center [257, 87] width 79 height 8
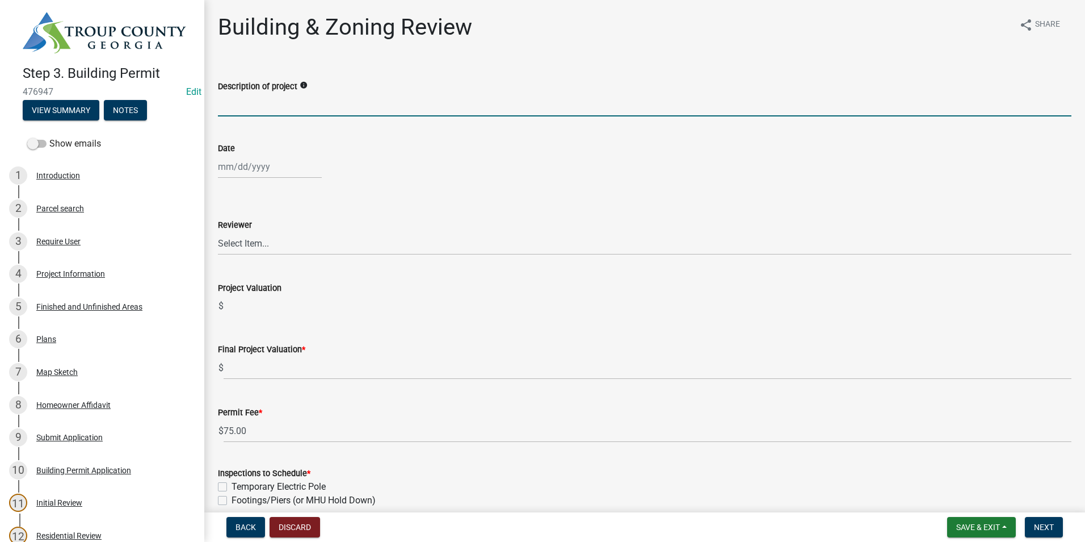
click at [282, 93] on input "Description of project" at bounding box center [645, 104] width 854 height 23
type input "Restore Power to home"
click at [241, 162] on div at bounding box center [270, 166] width 104 height 23
select select "9"
select select "2025"
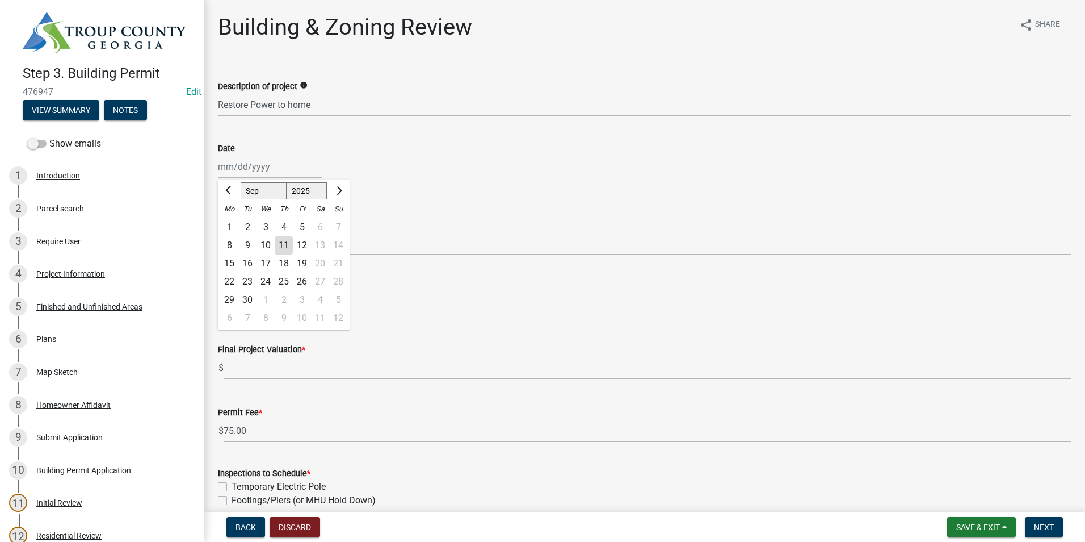
click at [280, 247] on div "11" at bounding box center [284, 245] width 18 height 18
type input "[DATE]"
click at [279, 240] on select "Select Item... [PERSON_NAME] [PERSON_NAME] [PERSON_NAME] [PERSON_NAME]" at bounding box center [645, 243] width 854 height 23
click at [218, 232] on select "Select Item... [PERSON_NAME] [PERSON_NAME] [PERSON_NAME] [PERSON_NAME]" at bounding box center [645, 243] width 854 height 23
select select "2b86b0c4-e8a1-45ee-90a7-b8d4cb5b2682"
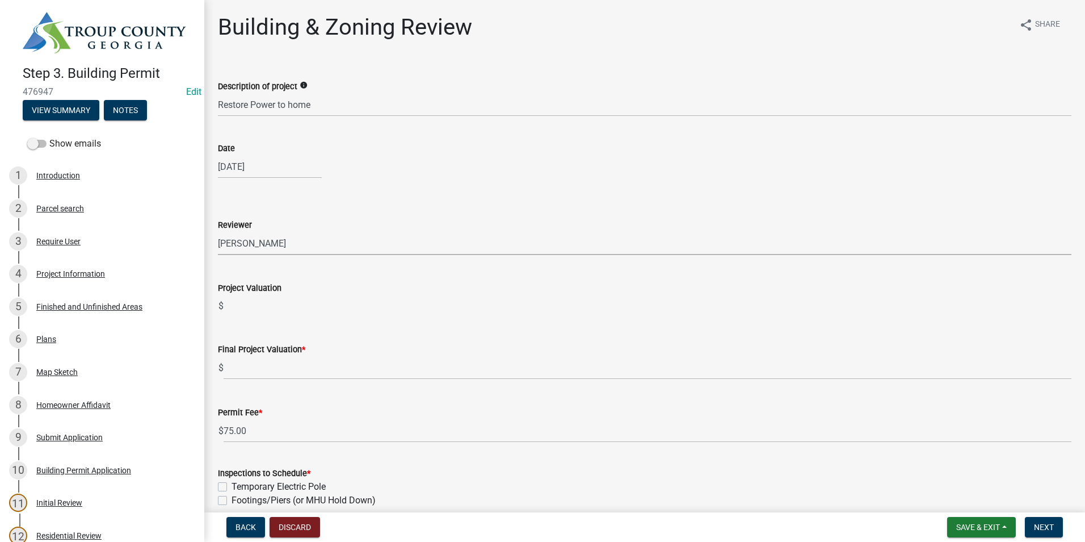
click at [276, 354] on label "Final Project Valuation *" at bounding box center [261, 350] width 87 height 8
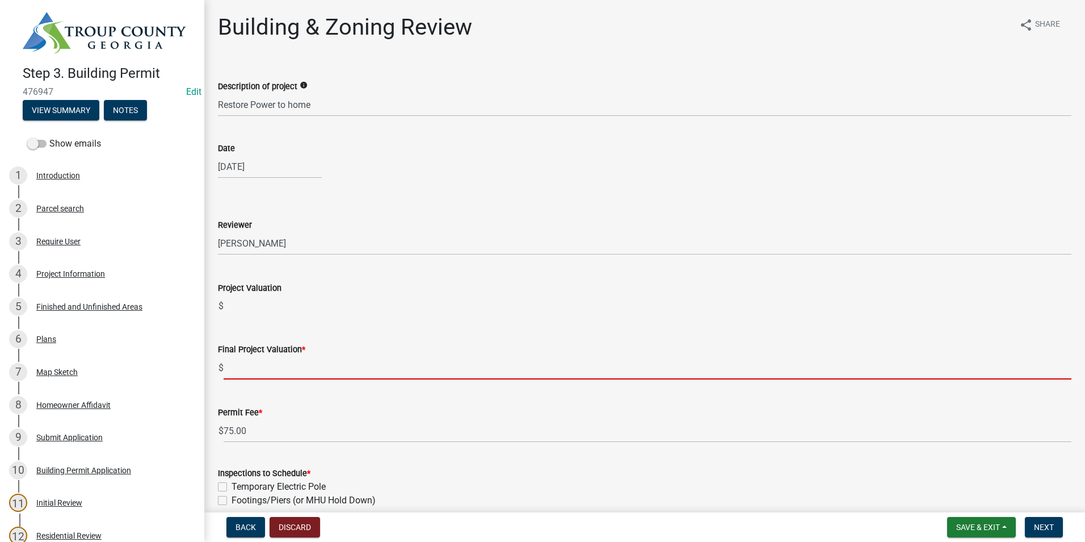
click at [275, 360] on input "text" at bounding box center [648, 367] width 848 height 23
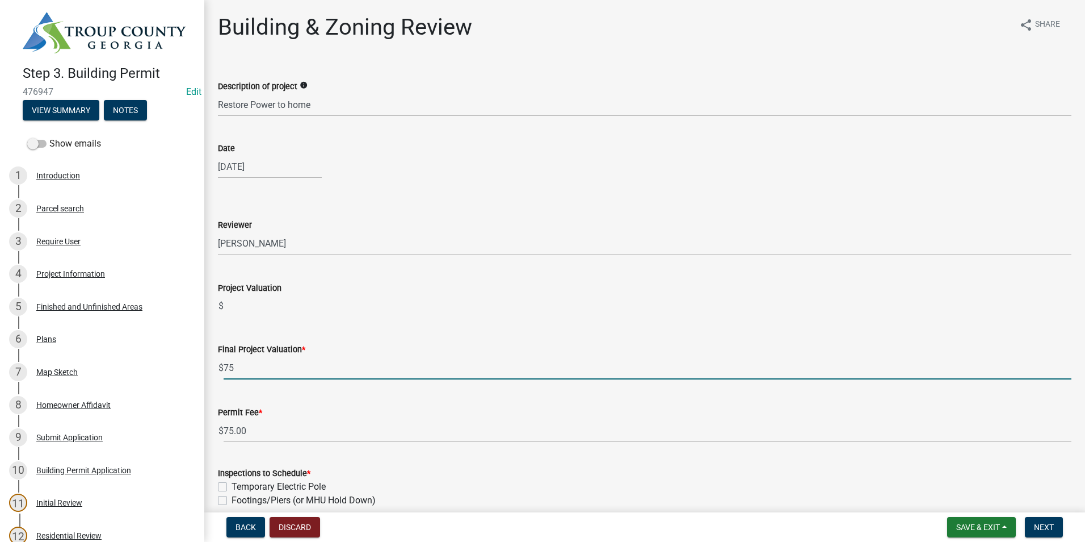
type input "75"
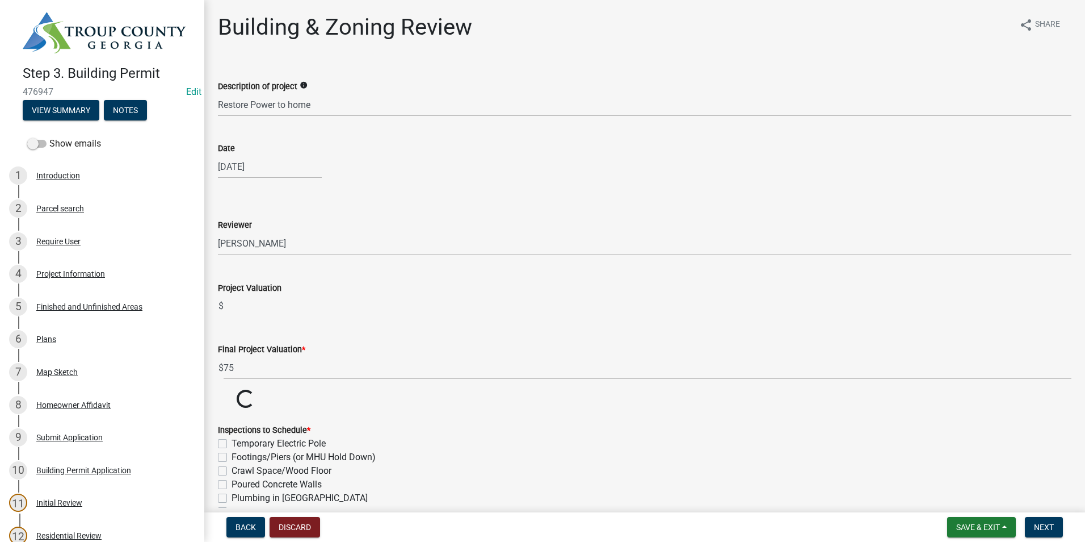
click at [494, 418] on wm-data-entity-input-list "Description of project info Restore Power to home Date [DATE] Reviewer Select I…" at bounding box center [645, 416] width 854 height 704
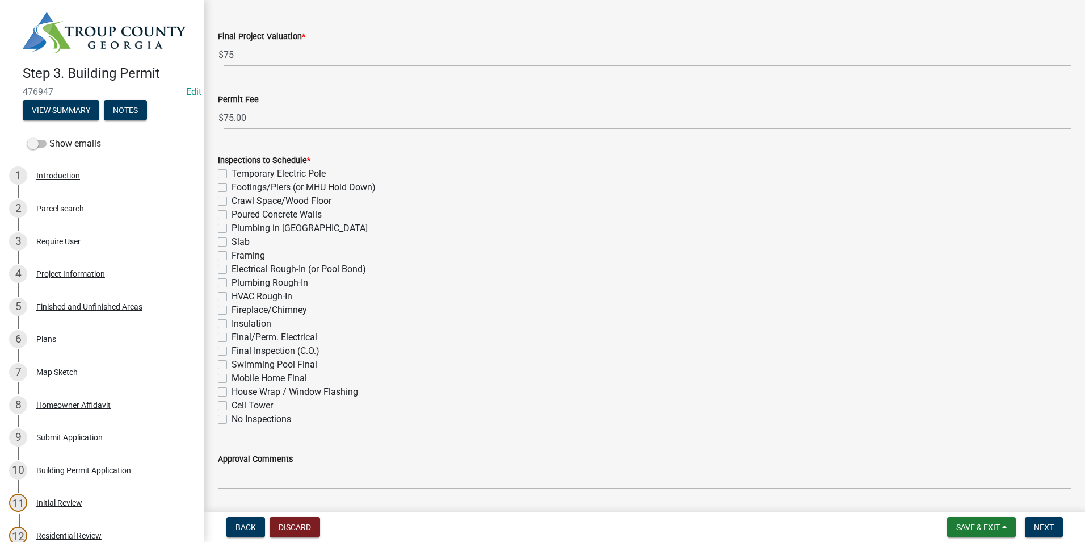
scroll to position [341, 0]
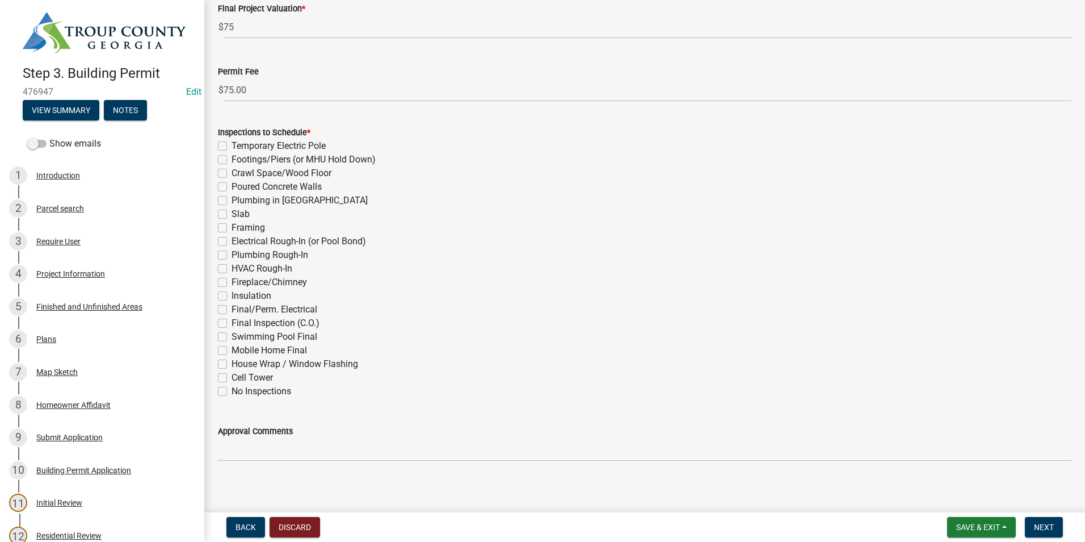
click at [228, 305] on div "Final/Perm. Electrical" at bounding box center [645, 310] width 854 height 14
click at [232, 308] on label "Final/Perm. Electrical" at bounding box center [275, 310] width 86 height 14
click at [232, 308] on input "Final/Perm. Electrical" at bounding box center [235, 306] width 7 height 7
checkbox input "true"
checkbox input "false"
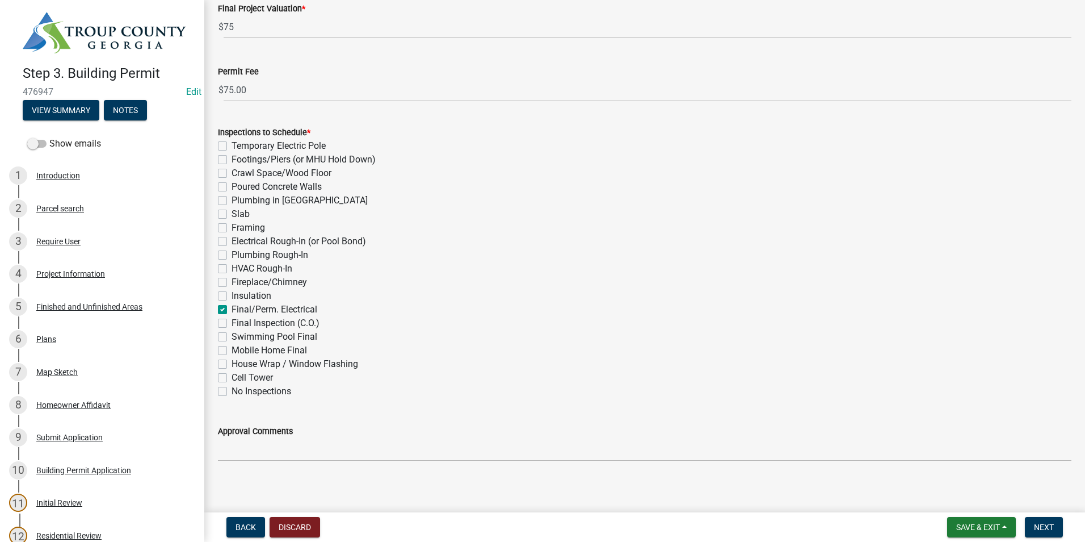
checkbox input "false"
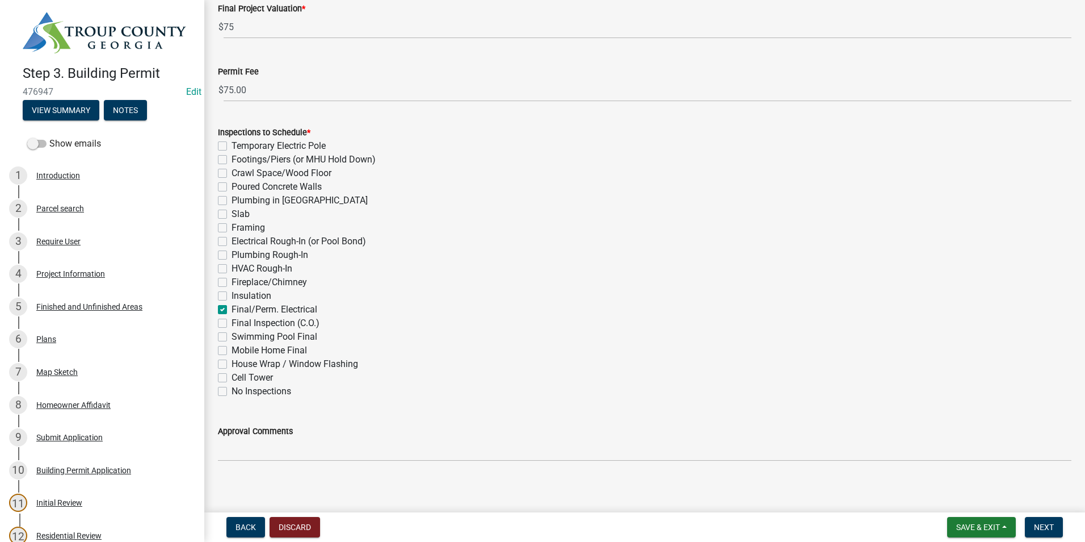
checkbox input "false"
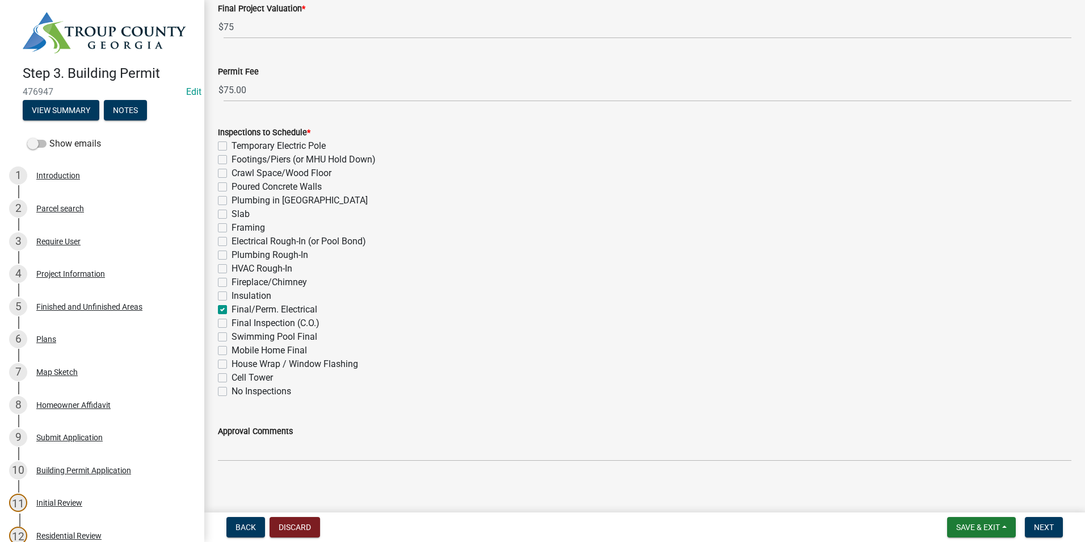
checkbox input "false"
checkbox input "true"
checkbox input "false"
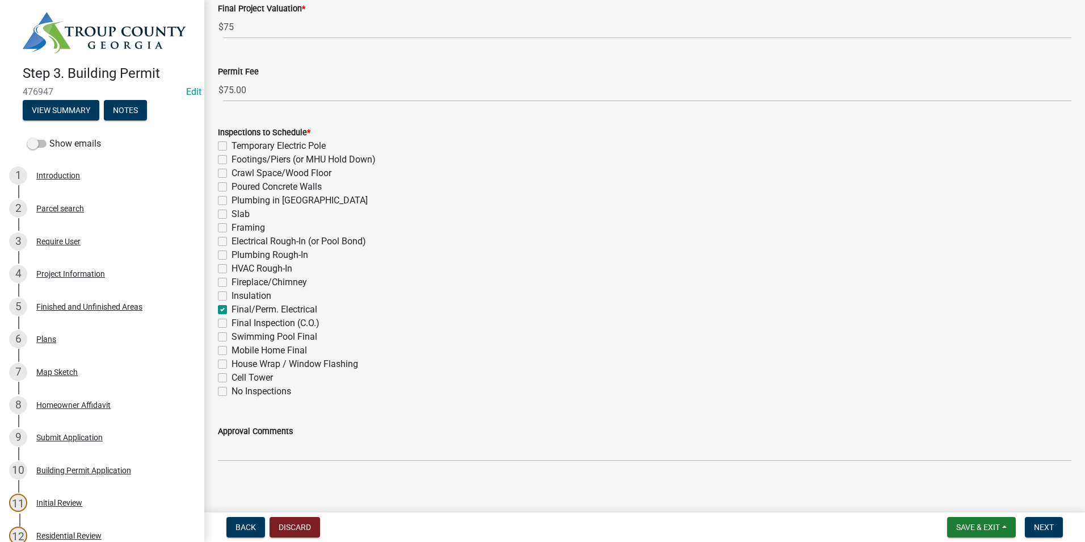
checkbox input "false"
click at [1031, 526] on button "Next" at bounding box center [1044, 527] width 38 height 20
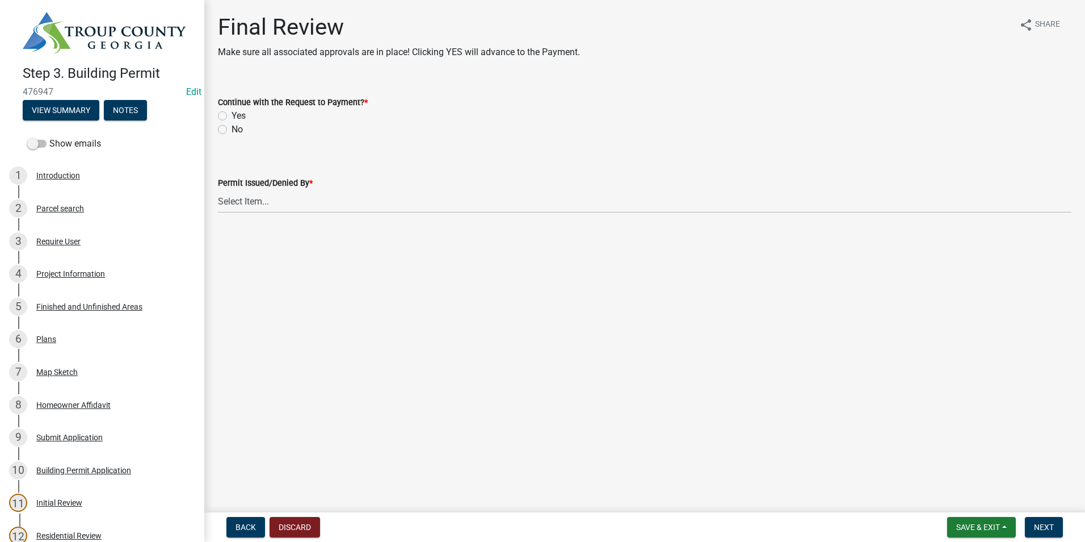
click at [232, 112] on label "Yes" at bounding box center [239, 116] width 14 height 14
click at [232, 112] on input "Yes" at bounding box center [235, 112] width 7 height 7
radio input "true"
click at [265, 200] on select "Select Item... [PERSON_NAME] [PERSON_NAME] [PERSON_NAME] [PERSON_NAME]" at bounding box center [645, 201] width 854 height 23
click at [218, 190] on select "Select Item... [PERSON_NAME] [PERSON_NAME] [PERSON_NAME] [PERSON_NAME]" at bounding box center [645, 201] width 854 height 23
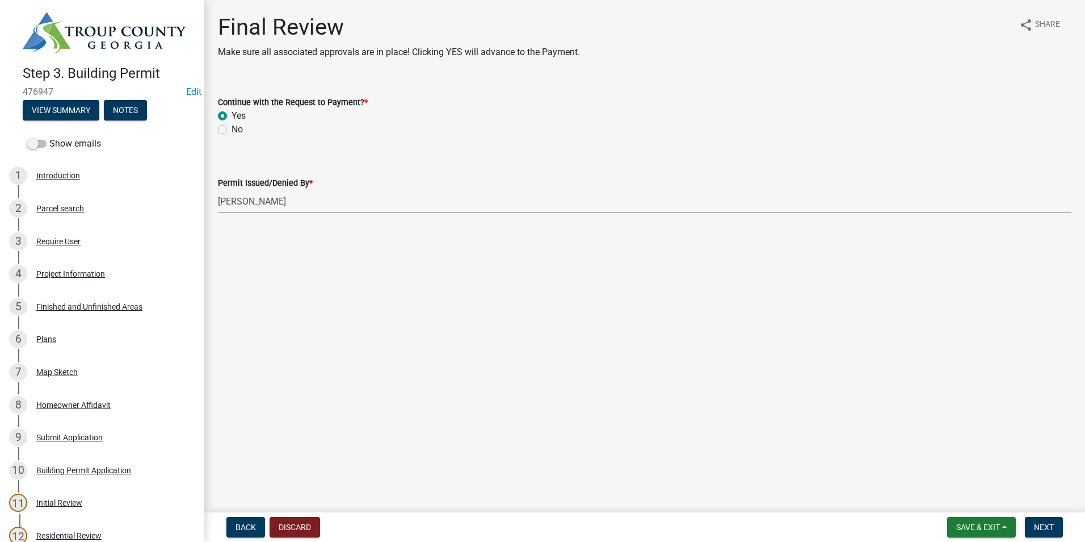
select select "2b86b0c4-e8a1-45ee-90a7-b8d4cb5b2682"
click at [1036, 528] on span "Next" at bounding box center [1044, 526] width 20 height 9
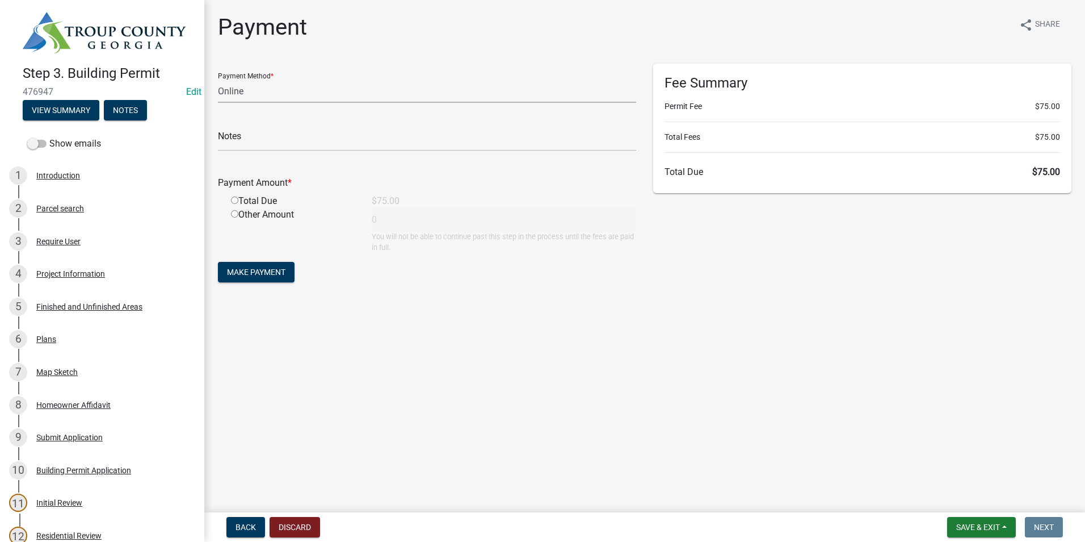
click at [275, 92] on select "Credit Card POS Check Cash Online" at bounding box center [427, 90] width 418 height 23
select select "1: 0"
click at [218, 79] on select "Credit Card POS Check Cash Online" at bounding box center [427, 90] width 418 height 23
click at [272, 145] on input "text" at bounding box center [427, 139] width 418 height 23
type input "2340"
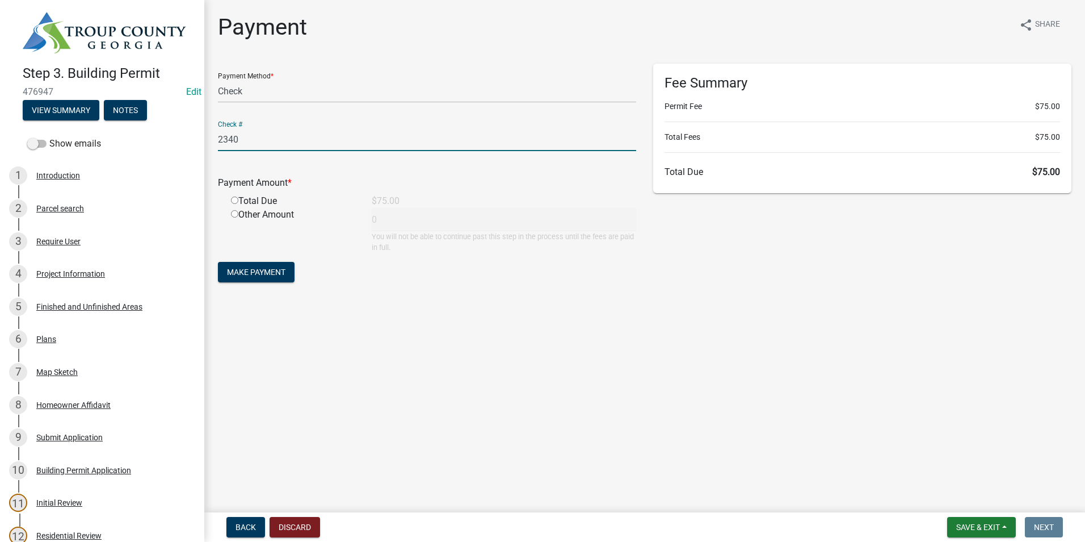
click at [235, 201] on input "radio" at bounding box center [234, 199] width 7 height 7
radio input "true"
type input "75"
click at [265, 267] on span "Make Payment" at bounding box center [256, 271] width 58 height 9
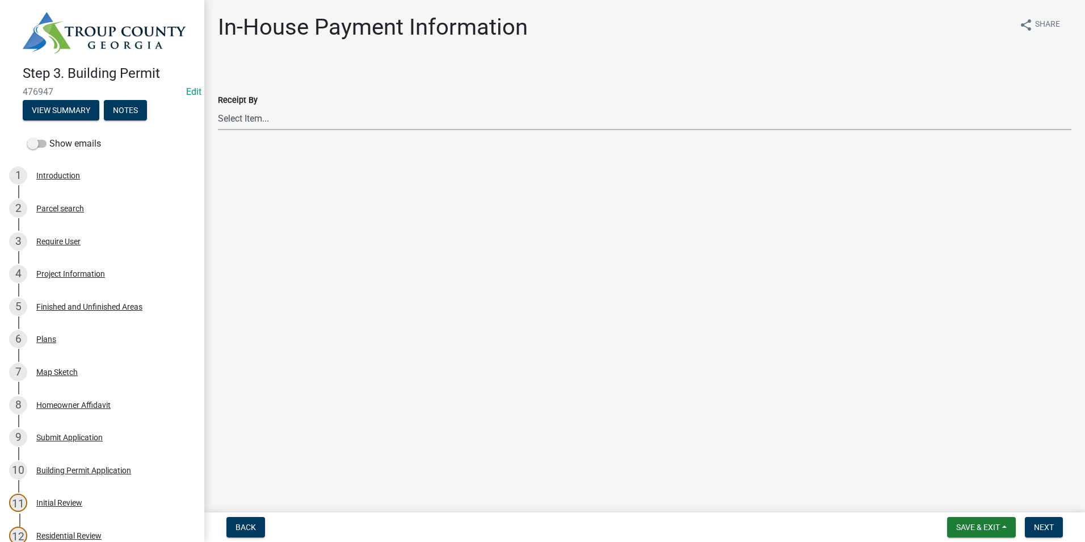
click at [247, 120] on select "Select Item... [PERSON_NAME] [PERSON_NAME] [PERSON_NAME] [PERSON_NAME]" at bounding box center [645, 118] width 854 height 23
click at [218, 107] on select "Select Item... [PERSON_NAME] [PERSON_NAME] [PERSON_NAME] [PERSON_NAME]" at bounding box center [645, 118] width 854 height 23
select select "2b86b0c4-e8a1-45ee-90a7-b8d4cb5b2682"
drag, startPoint x: 1052, startPoint y: 524, endPoint x: 1046, endPoint y: 523, distance: 5.7
click at [1052, 525] on span "Next" at bounding box center [1044, 526] width 20 height 9
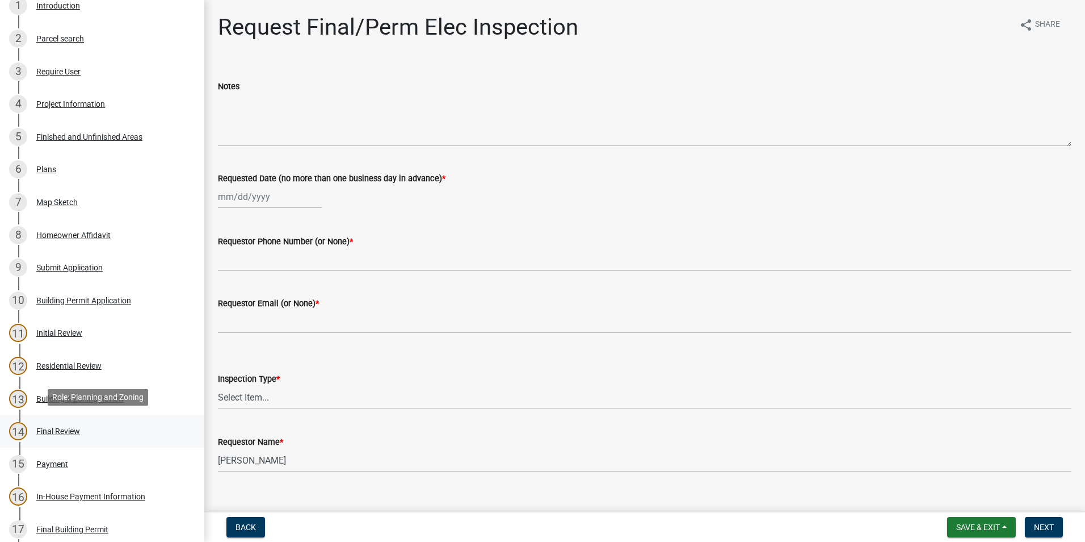
scroll to position [170, 0]
click at [66, 459] on div "Payment" at bounding box center [52, 463] width 32 height 8
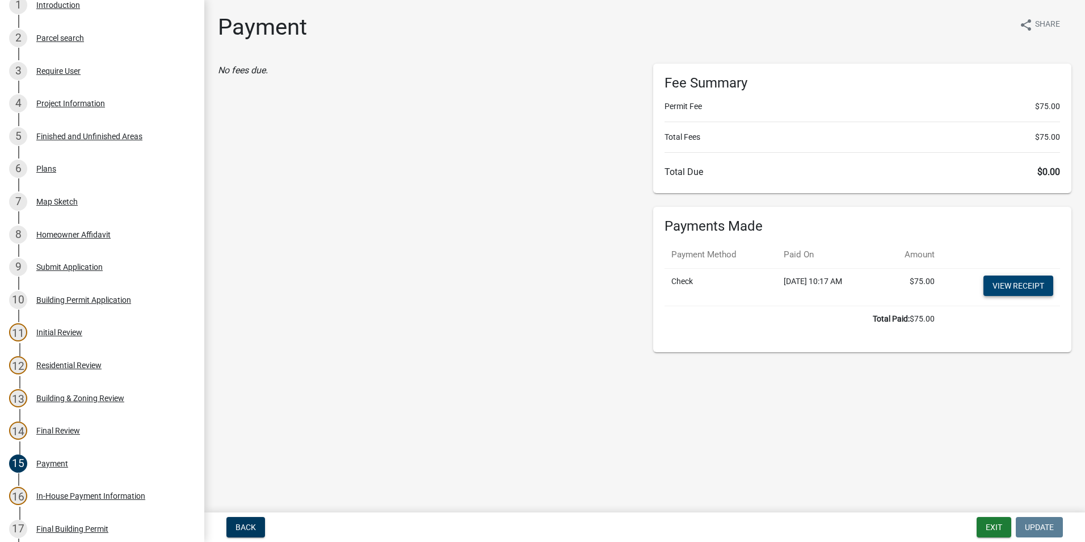
click at [1001, 282] on link "View receipt" at bounding box center [1019, 285] width 70 height 20
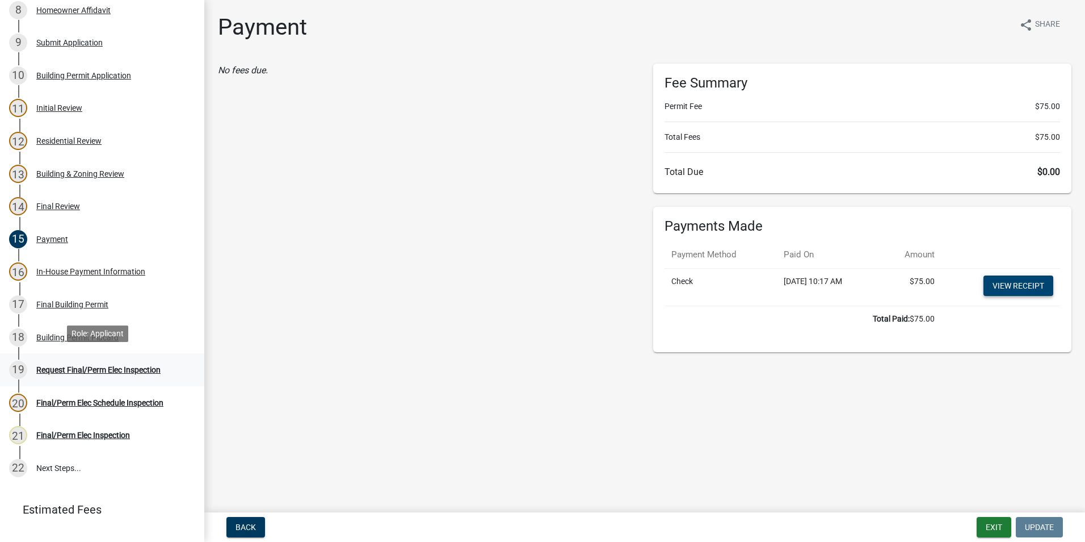
scroll to position [397, 0]
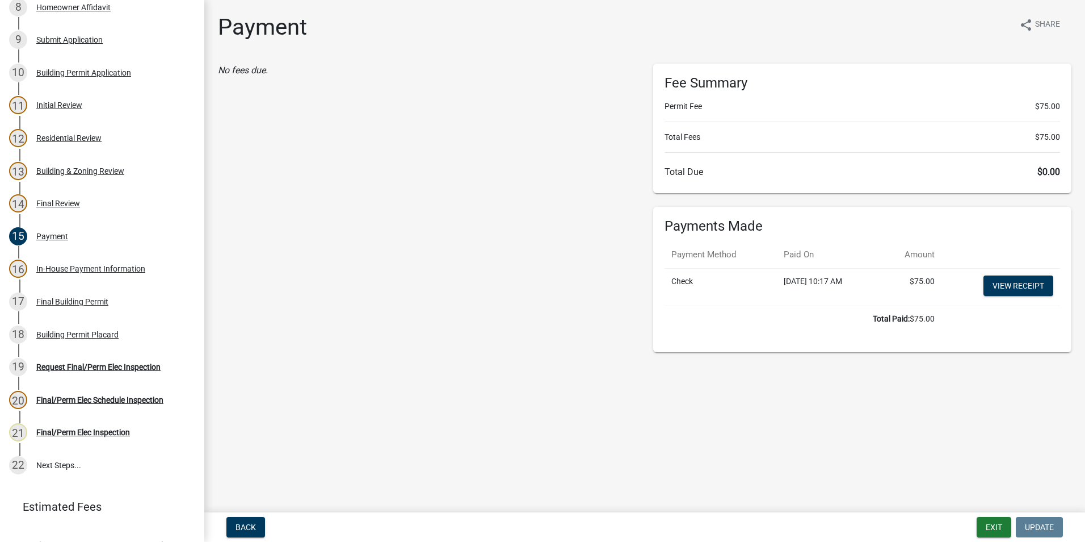
click at [81, 337] on div "18 Building Permit Placard" at bounding box center [97, 334] width 177 height 18
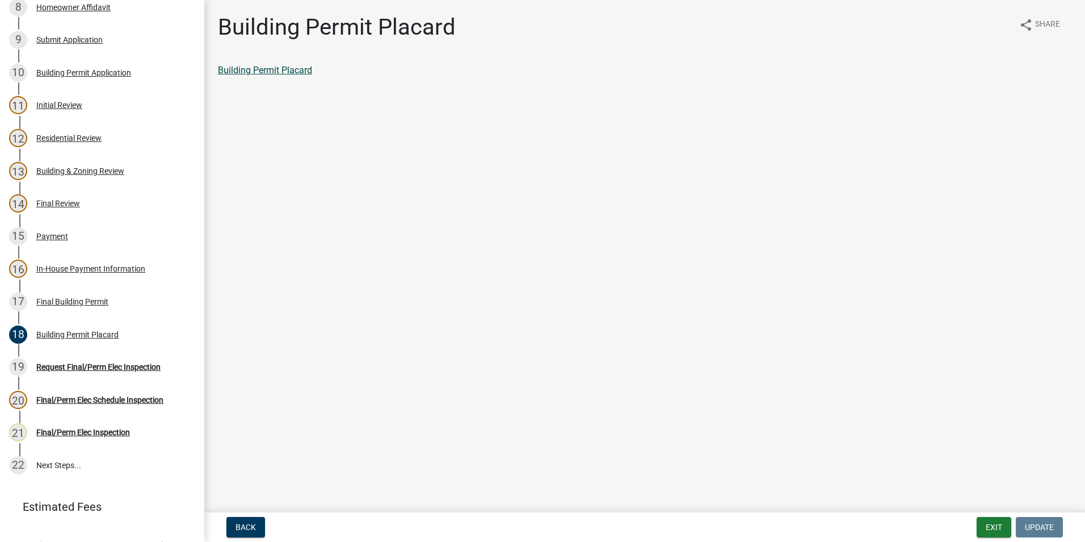
click at [295, 72] on link "Building Permit Placard" at bounding box center [265, 70] width 94 height 11
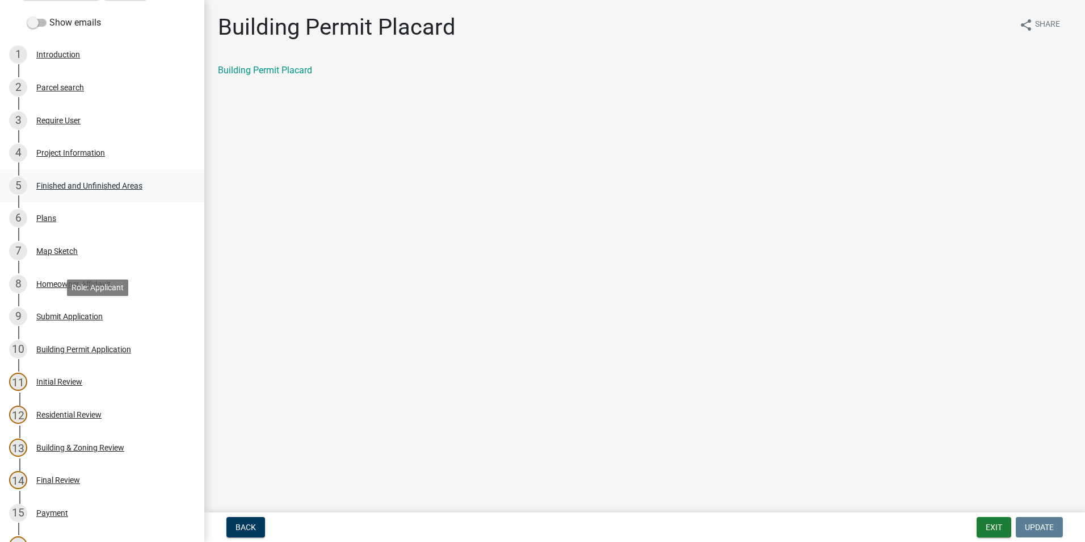
scroll to position [114, 0]
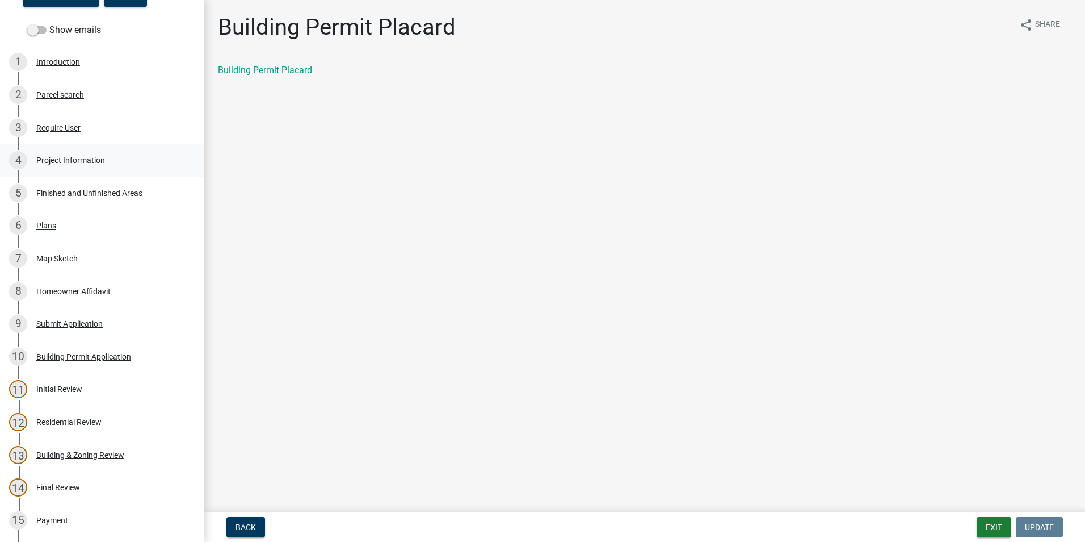
click at [75, 163] on div "4 Project Information" at bounding box center [97, 160] width 177 height 18
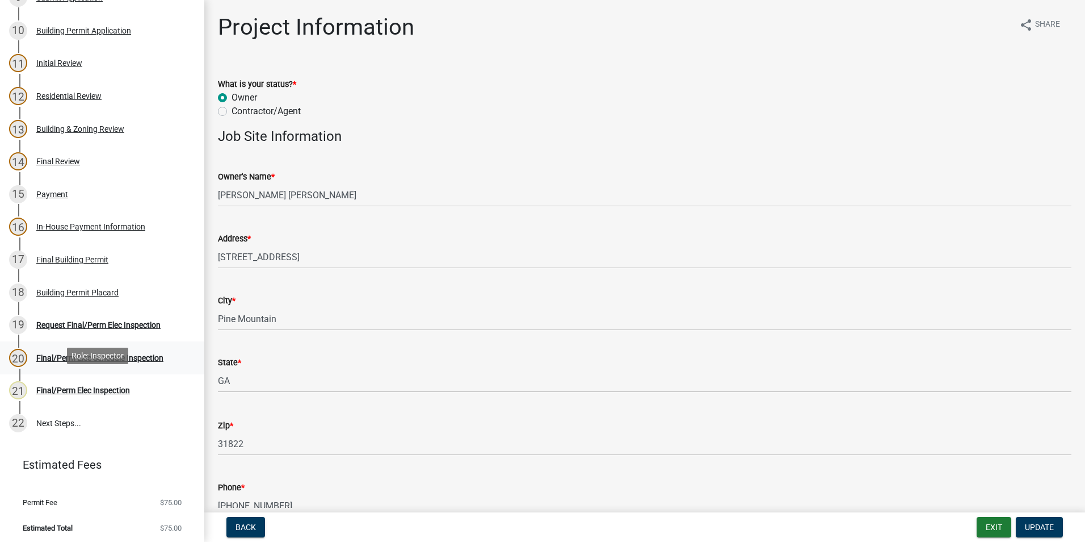
scroll to position [440, 0]
click at [105, 322] on div "Request Final/Perm Elec Inspection" at bounding box center [98, 324] width 124 height 8
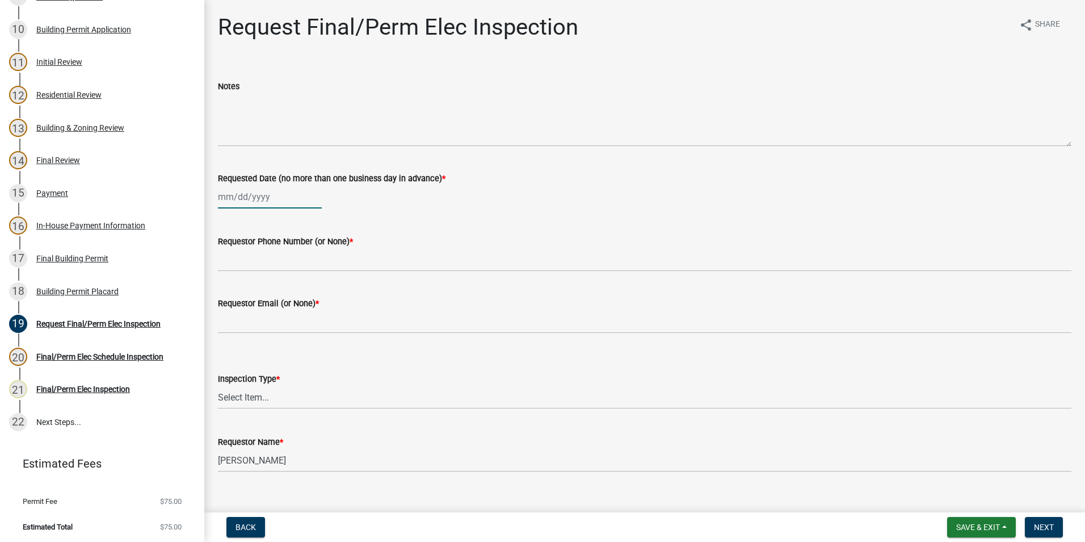
click at [276, 200] on div at bounding box center [270, 196] width 104 height 23
select select "9"
select select "2025"
click at [280, 274] on div "11" at bounding box center [284, 275] width 18 height 18
type input "[DATE]"
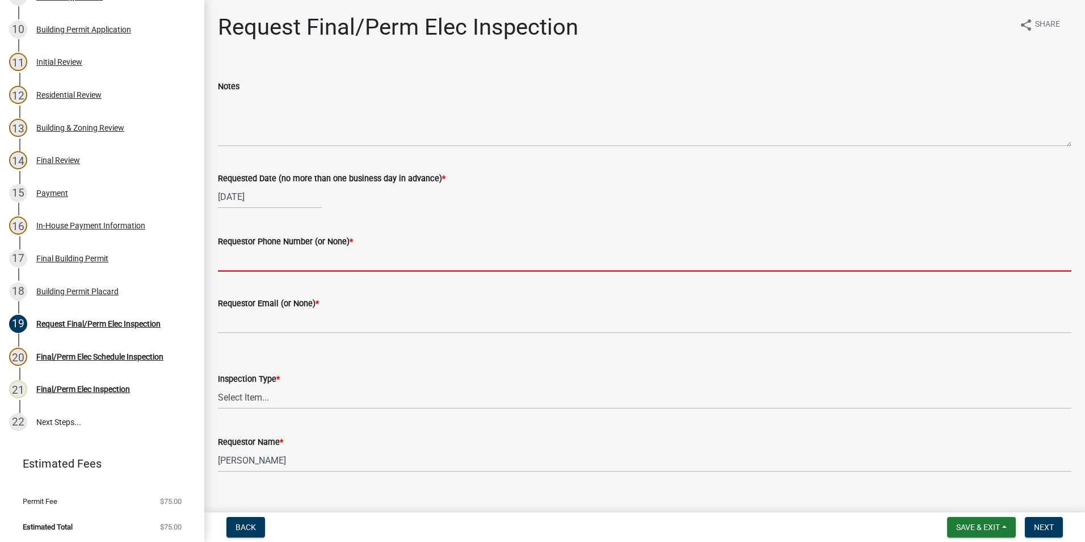
click at [287, 268] on input "Requestor Phone Number (or None) *" at bounding box center [645, 259] width 854 height 23
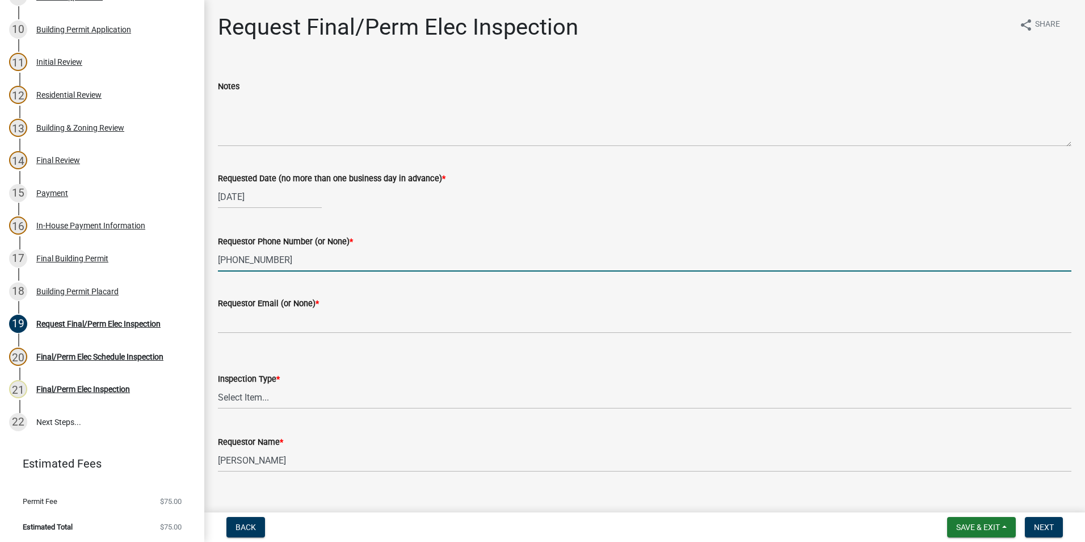
type input "[PHONE_NUMBER]"
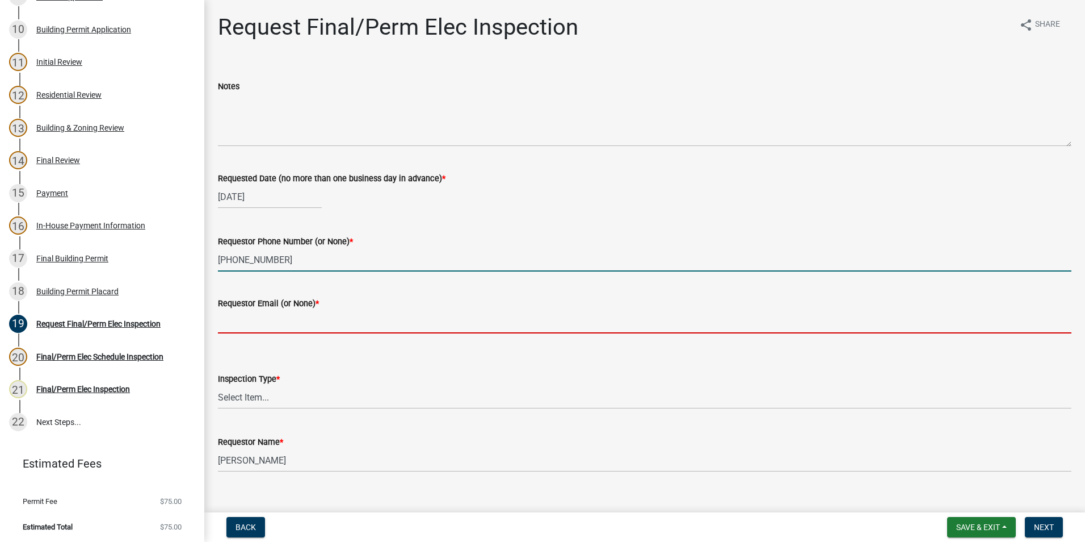
click at [265, 326] on input "Requestor Email (or None) *" at bounding box center [645, 321] width 854 height 23
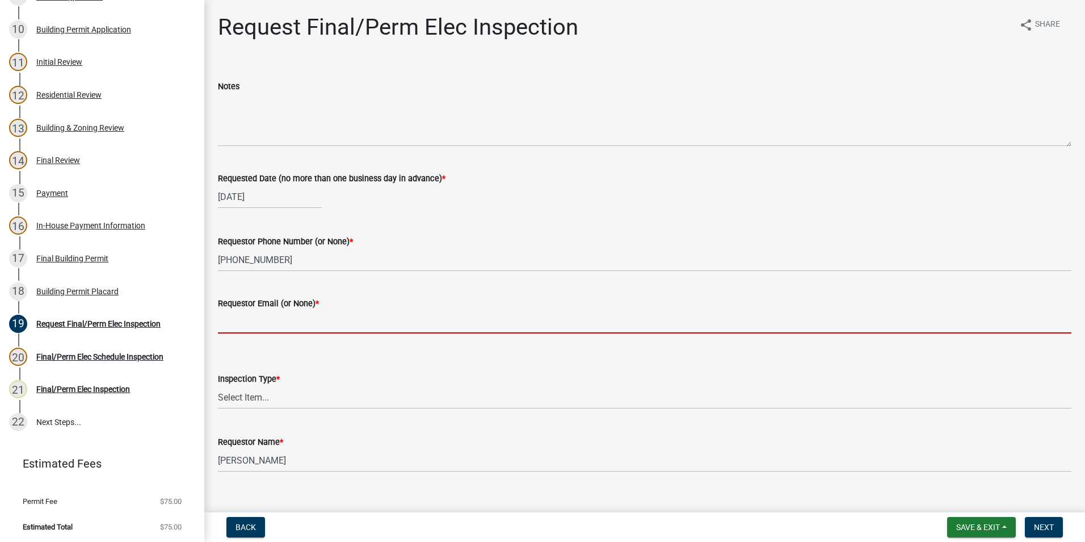
type input "none"
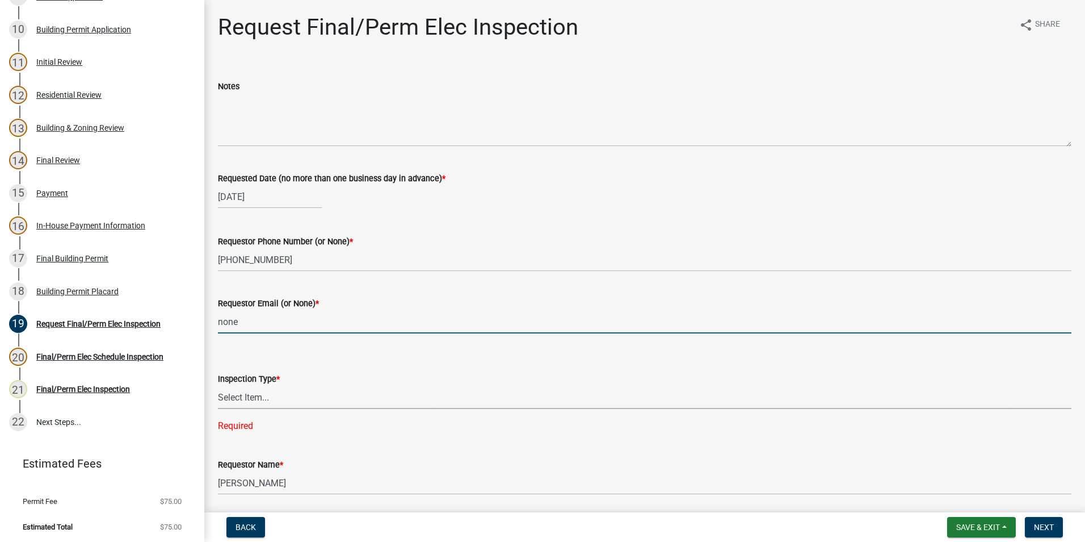
click at [263, 408] on select "Select Item... Final/Permanent Electrical" at bounding box center [645, 396] width 854 height 23
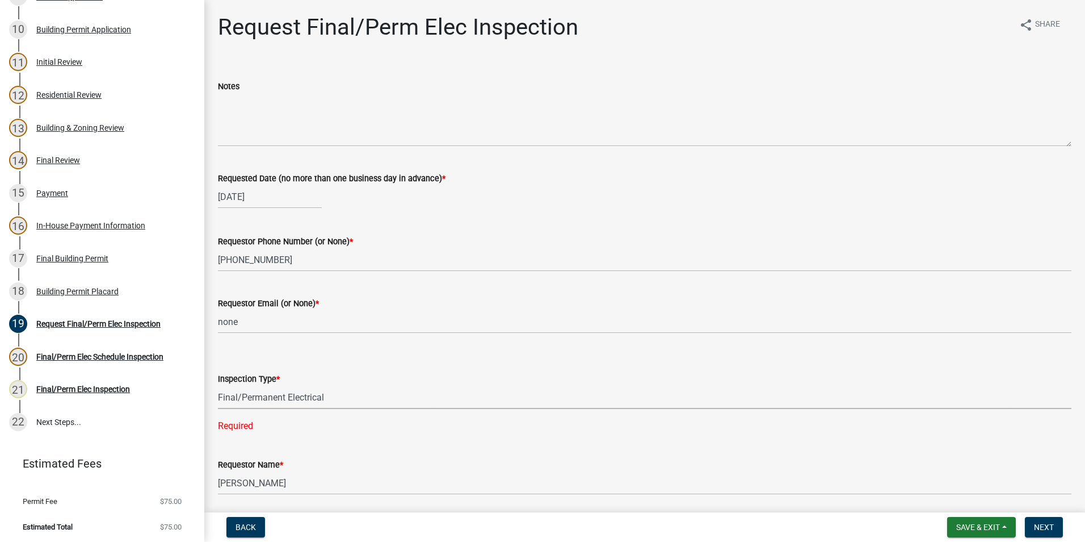
click at [218, 385] on select "Select Item... Final/Permanent Electrical" at bounding box center [645, 396] width 854 height 23
select select "15602396-5ec3-4d50-b7ba-128f4fe7a0c1"
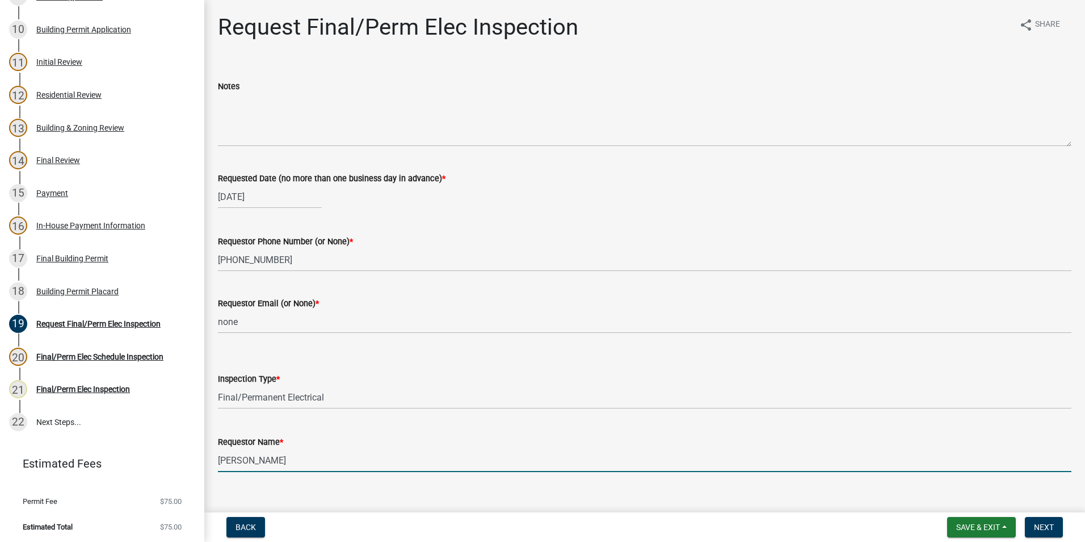
drag, startPoint x: 320, startPoint y: 461, endPoint x: 92, endPoint y: 454, distance: 228.3
click at [92, 454] on div "Step 3. Building Permit BP-2025-2096 Edit View Summary Notes Show emails 1 Intr…" at bounding box center [542, 271] width 1085 height 542
type input "[PERSON_NAME]"
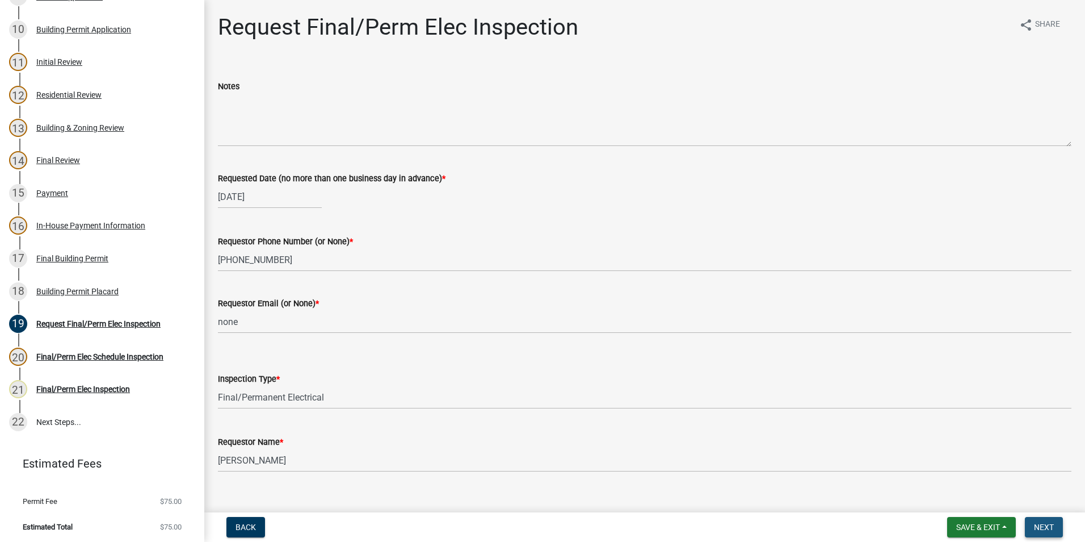
click at [1058, 530] on button "Next" at bounding box center [1044, 527] width 38 height 20
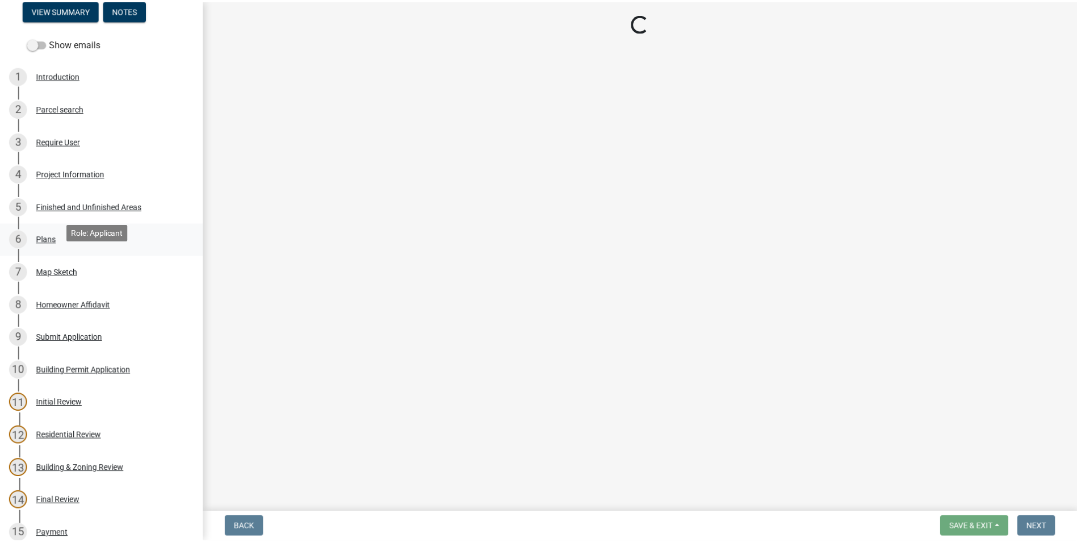
scroll to position [0, 0]
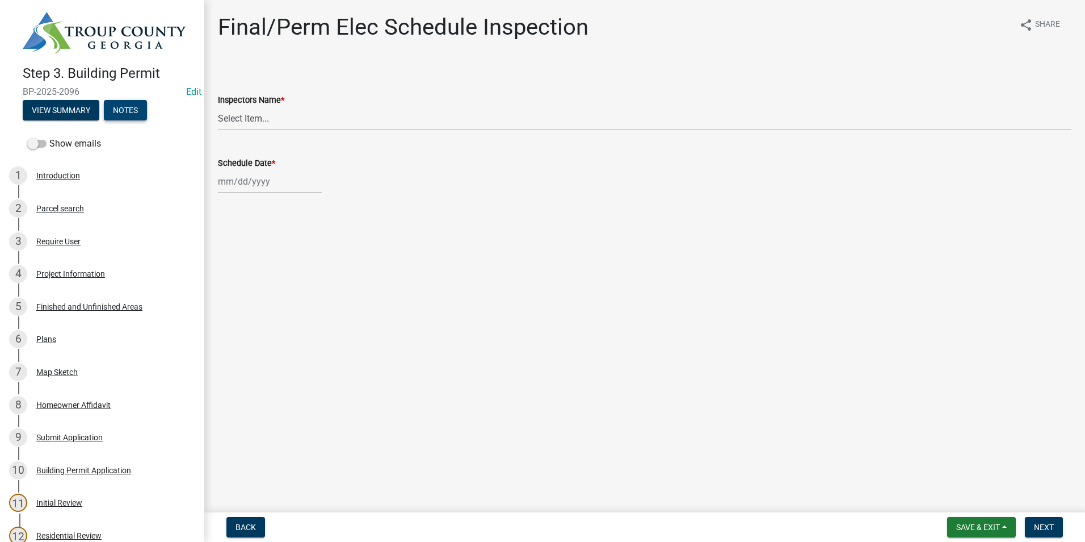
click at [114, 107] on button "Notes" at bounding box center [125, 110] width 43 height 20
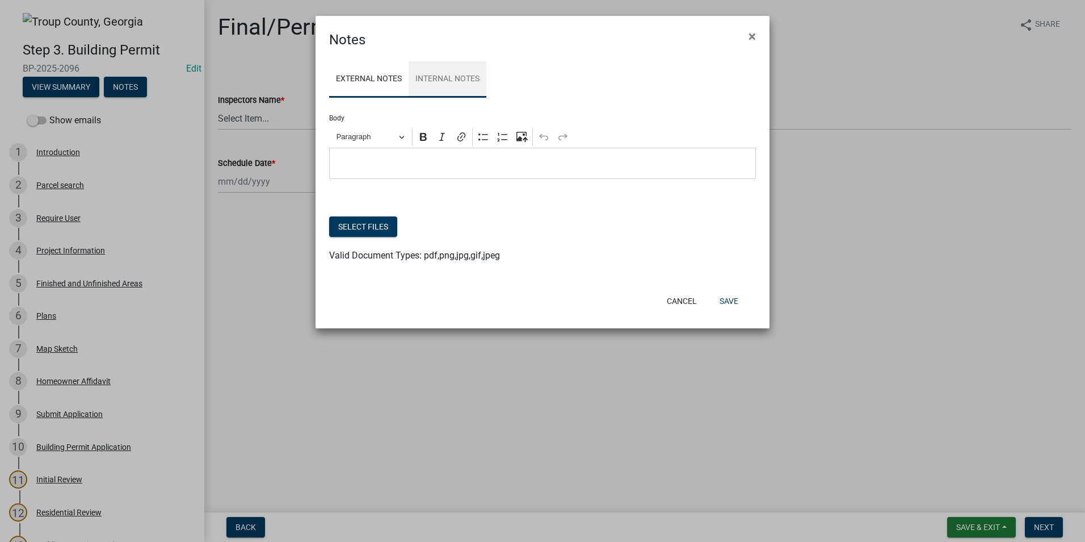
click at [438, 82] on link "Internal Notes" at bounding box center [448, 79] width 78 height 36
click at [372, 220] on button "Select files" at bounding box center [363, 226] width 68 height 20
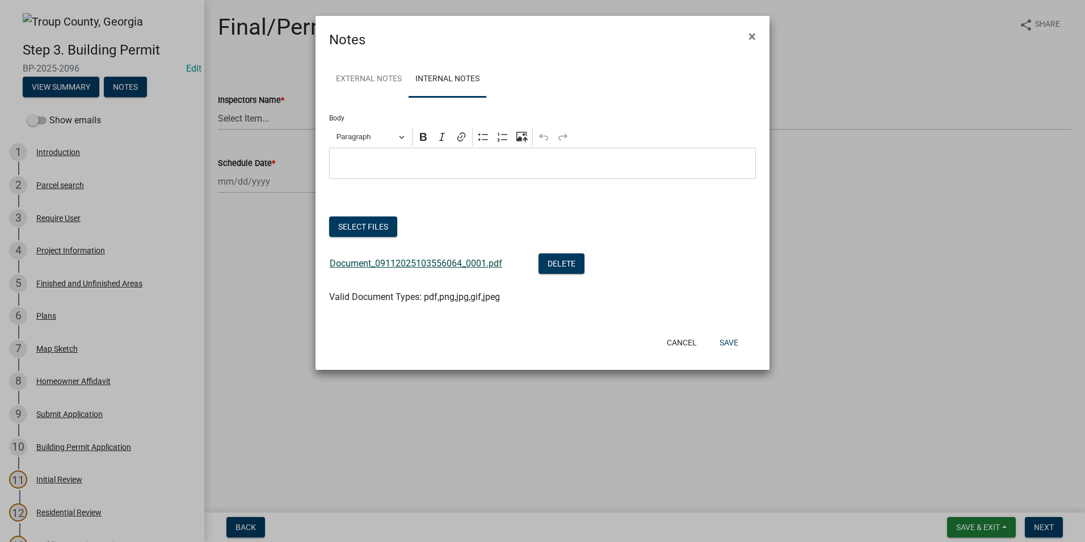
click at [411, 265] on link "Document_09112025103556064_0001.pdf" at bounding box center [416, 263] width 173 height 11
click at [724, 340] on button "Save" at bounding box center [729, 342] width 37 height 20
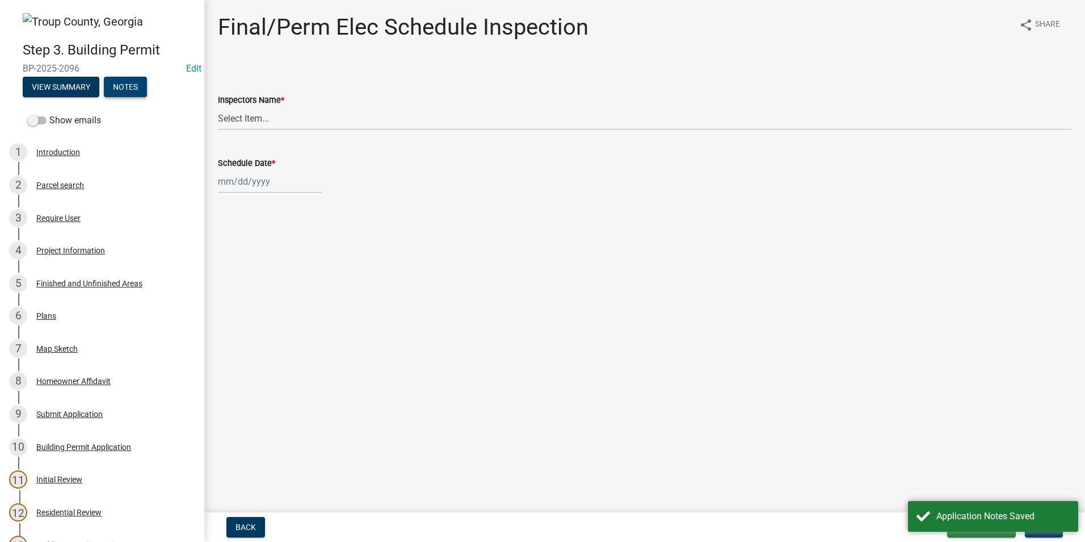
click at [117, 87] on button "Notes" at bounding box center [125, 87] width 43 height 20
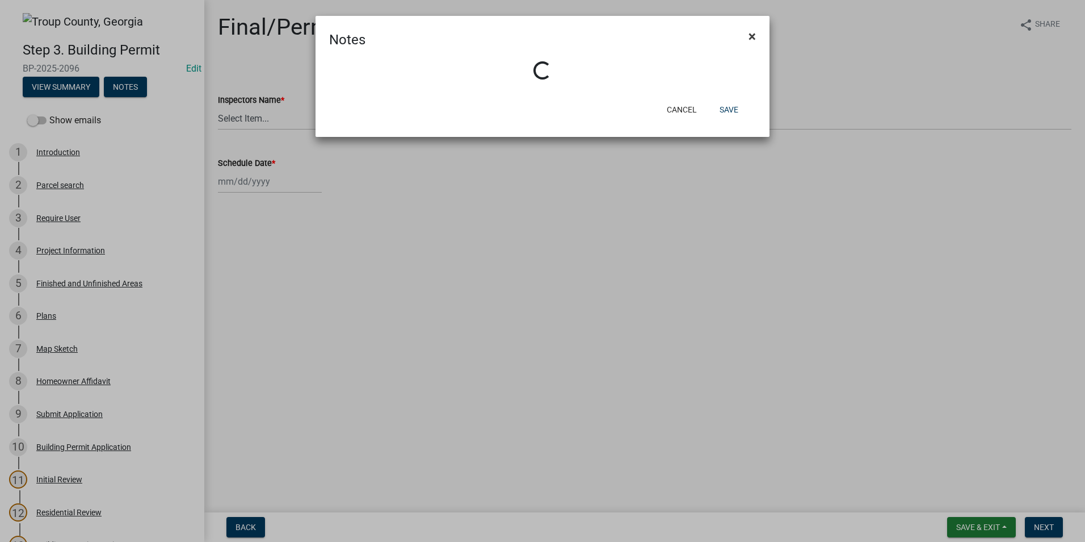
click at [755, 37] on span "×" at bounding box center [752, 36] width 7 height 16
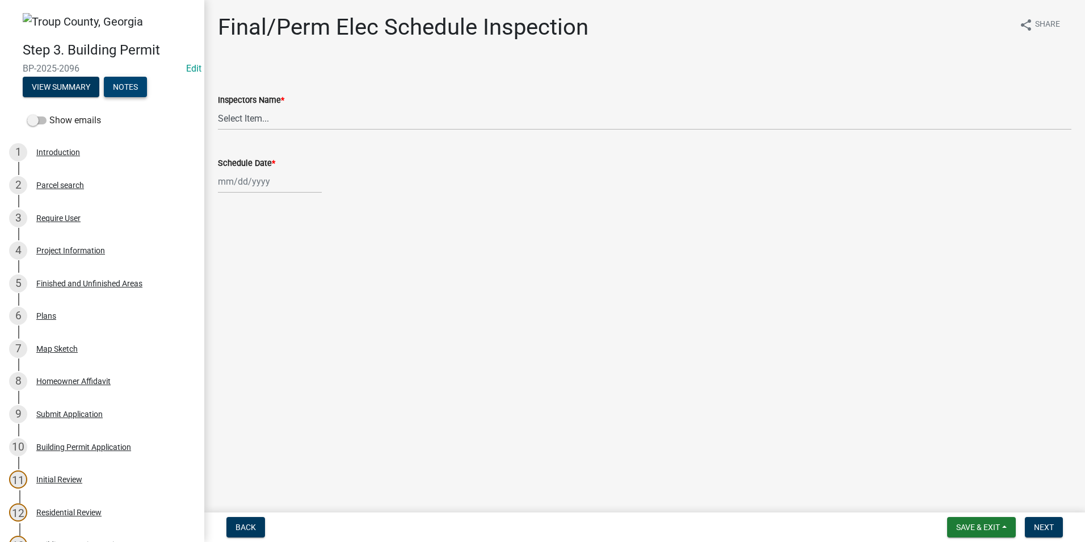
click at [135, 90] on button "Notes" at bounding box center [125, 87] width 43 height 20
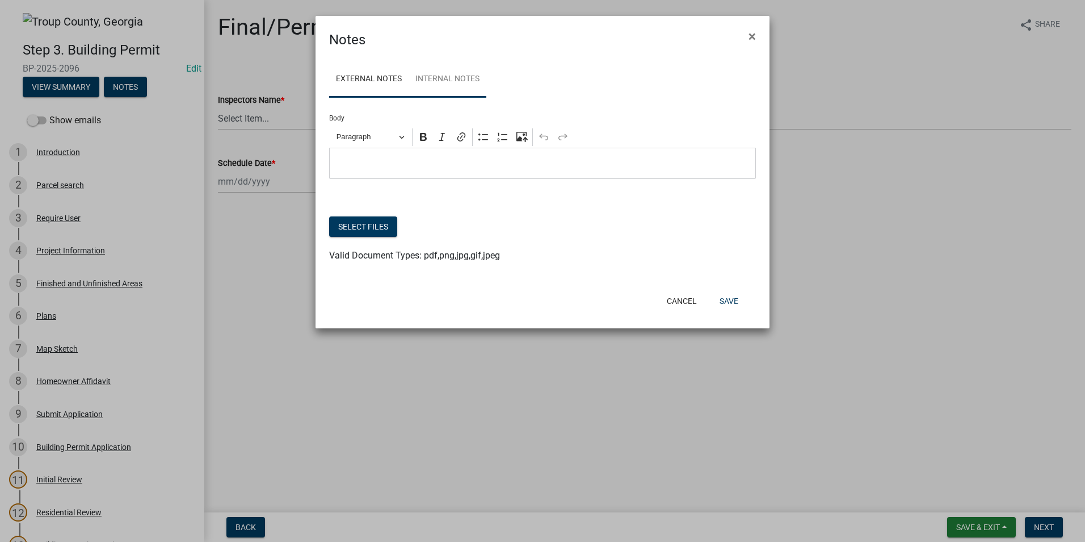
click at [459, 81] on link "Internal Notes" at bounding box center [448, 79] width 78 height 36
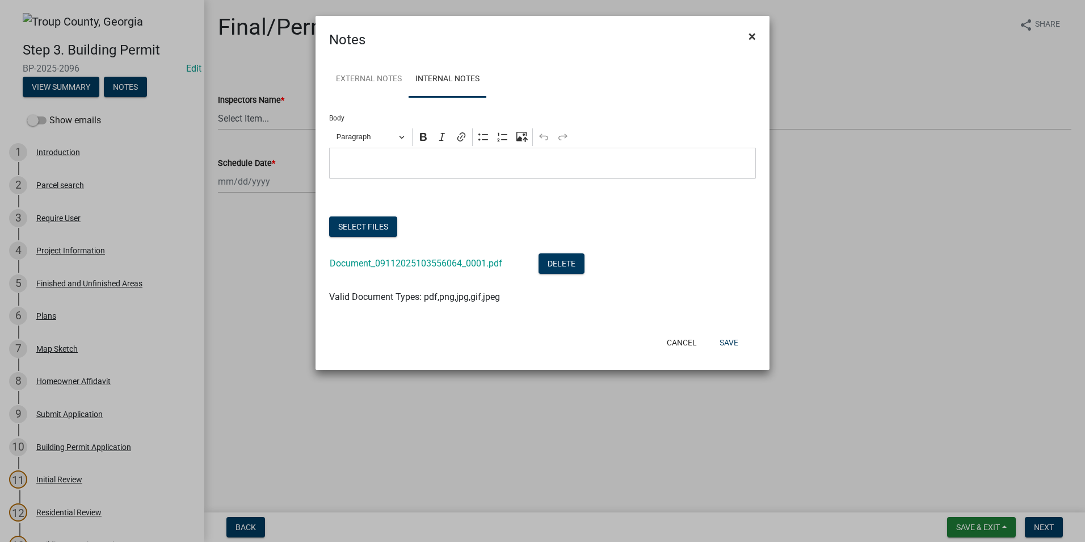
click at [752, 39] on span "×" at bounding box center [752, 36] width 7 height 16
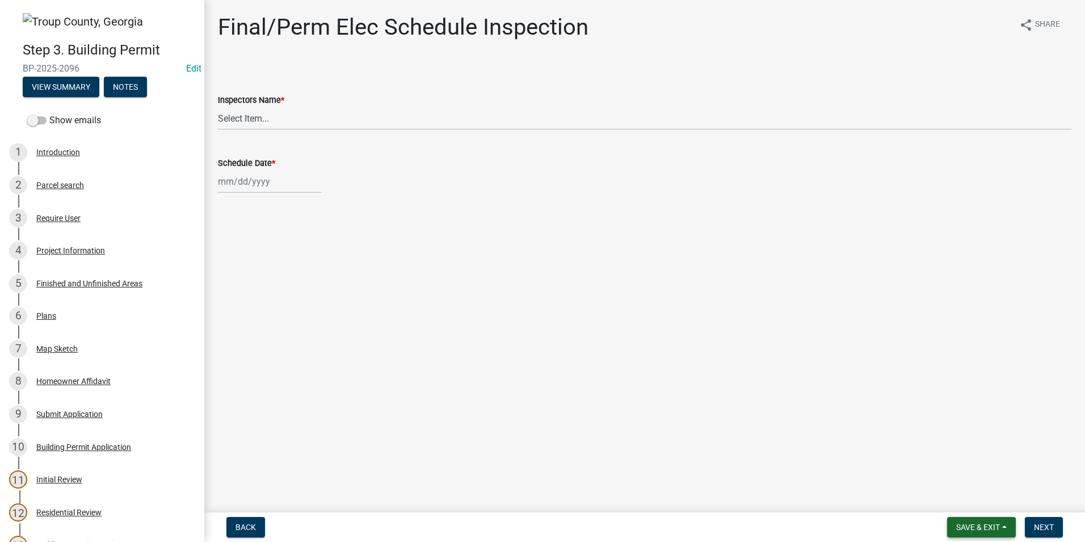
click at [991, 528] on span "Save & Exit" at bounding box center [978, 526] width 44 height 9
click at [983, 493] on button "Save & Exit" at bounding box center [970, 497] width 91 height 27
